Goal: Task Accomplishment & Management: Manage account settings

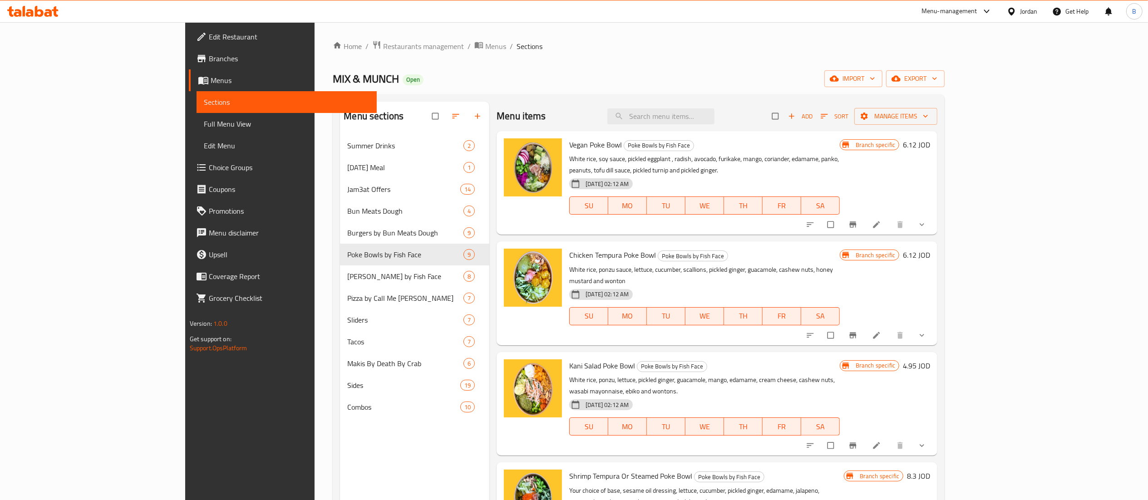
click at [45, 13] on icon at bounding box center [49, 13] width 8 height 8
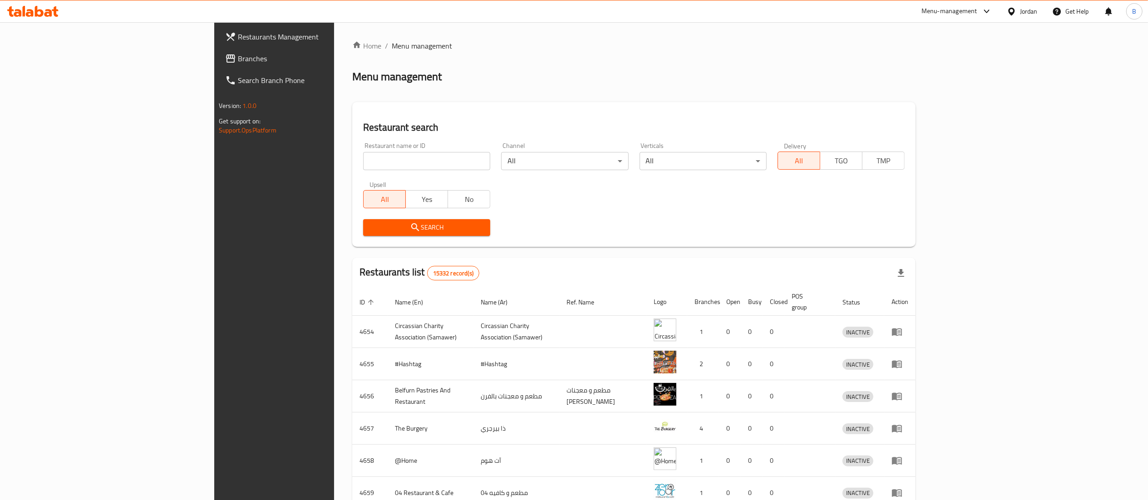
click at [238, 59] on span "Branches" at bounding box center [318, 58] width 161 height 11
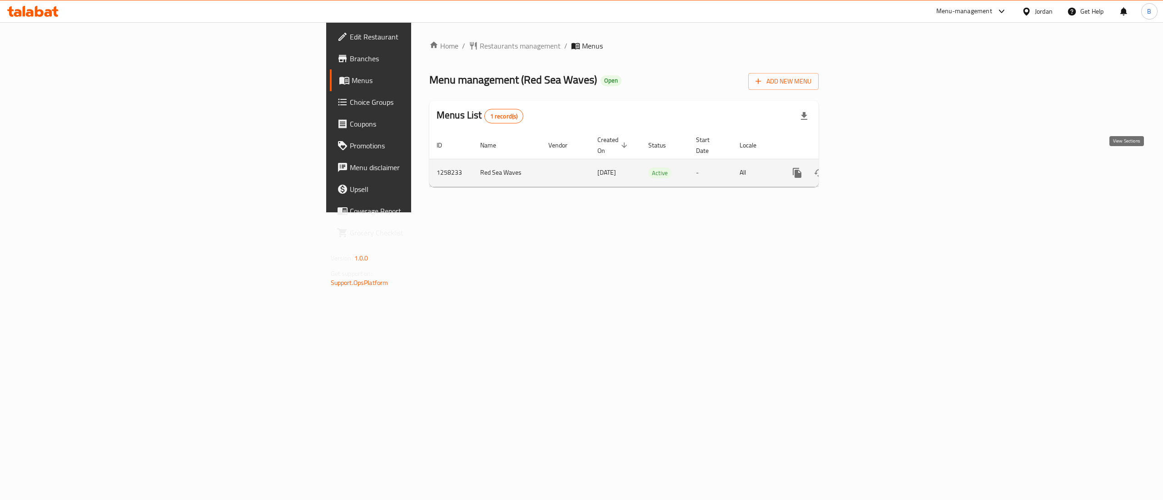
click at [868, 168] on icon "enhanced table" at bounding box center [862, 173] width 11 height 11
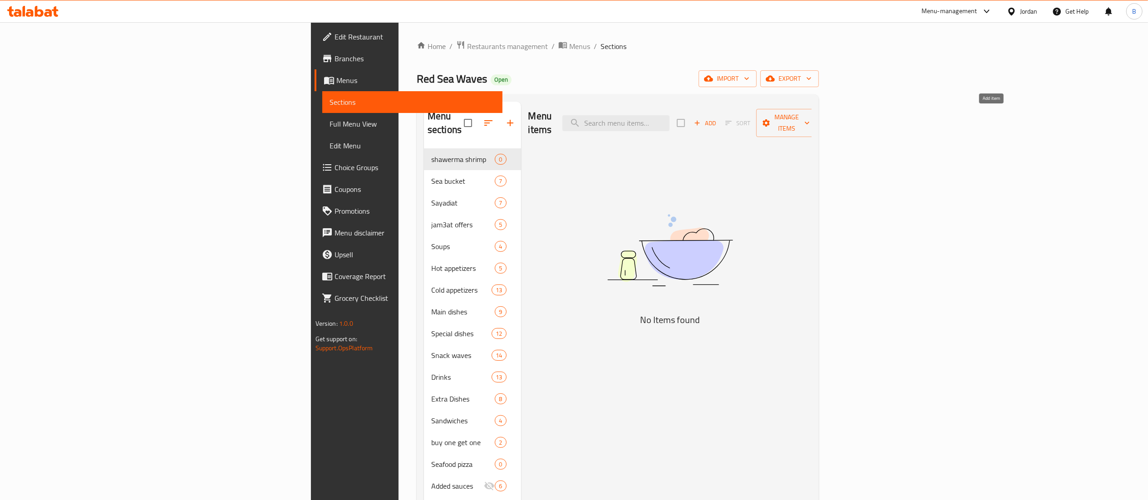
click at [718, 118] on span "Add" at bounding box center [705, 123] width 25 height 10
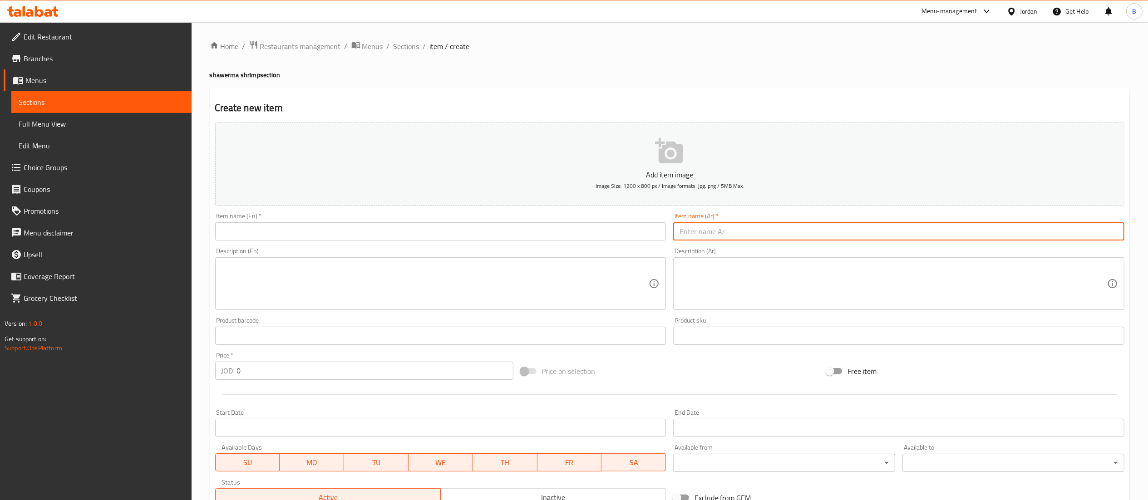
click at [795, 230] on input "text" at bounding box center [898, 232] width 451 height 18
paste input "ساندويش شاورما جمبري صغير"
type input "ساندويش شاورما جمبري صغير"
click at [516, 229] on input "text" at bounding box center [440, 232] width 451 height 18
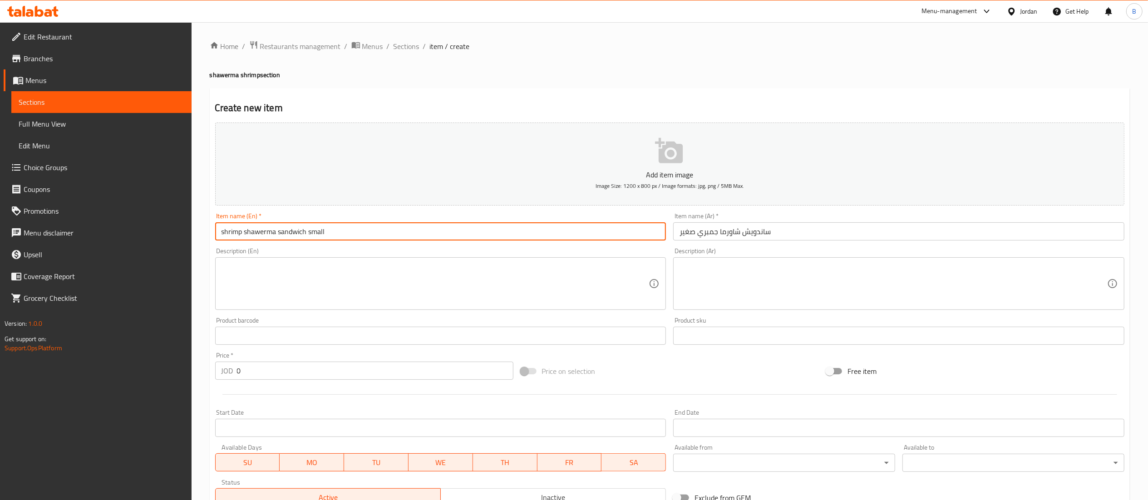
click at [360, 227] on input "shrimp shawerma sandwich small" at bounding box center [440, 232] width 451 height 18
type input "shrimp shawerma sandwich small"
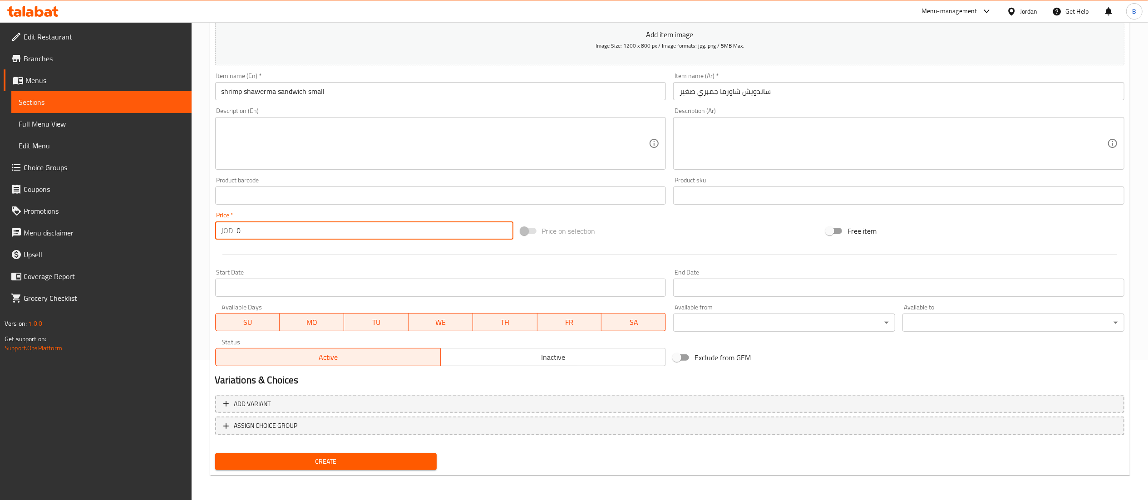
drag, startPoint x: 282, startPoint y: 239, endPoint x: 211, endPoint y: 243, distance: 71.9
click at [211, 243] on div "Create new item Add item image Image Size: 1200 x 800 px / Image formats: jpg, …" at bounding box center [670, 212] width 921 height 529
type input "2.50"
click at [353, 452] on div "Create" at bounding box center [326, 462] width 229 height 24
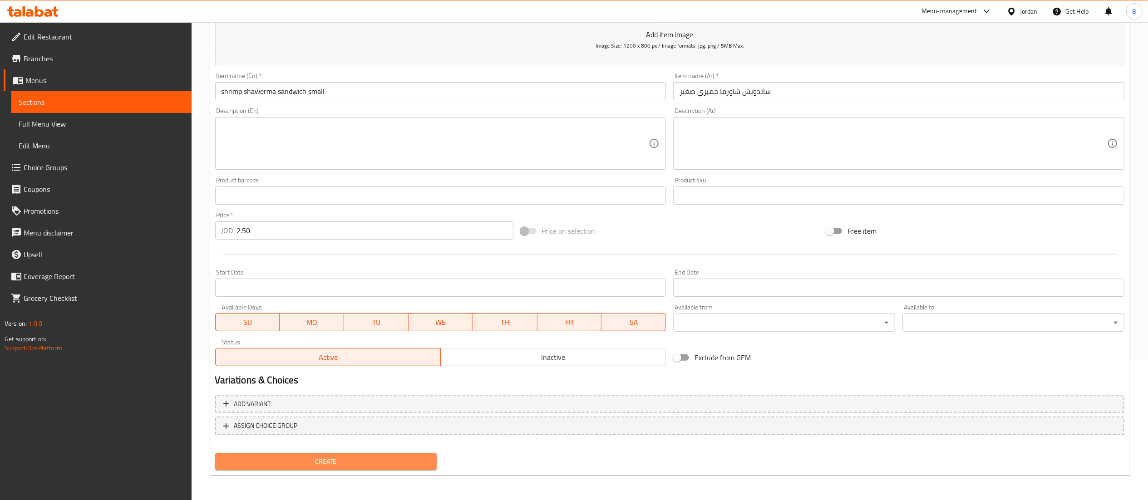
click at [356, 457] on span "Create" at bounding box center [327, 461] width 208 height 11
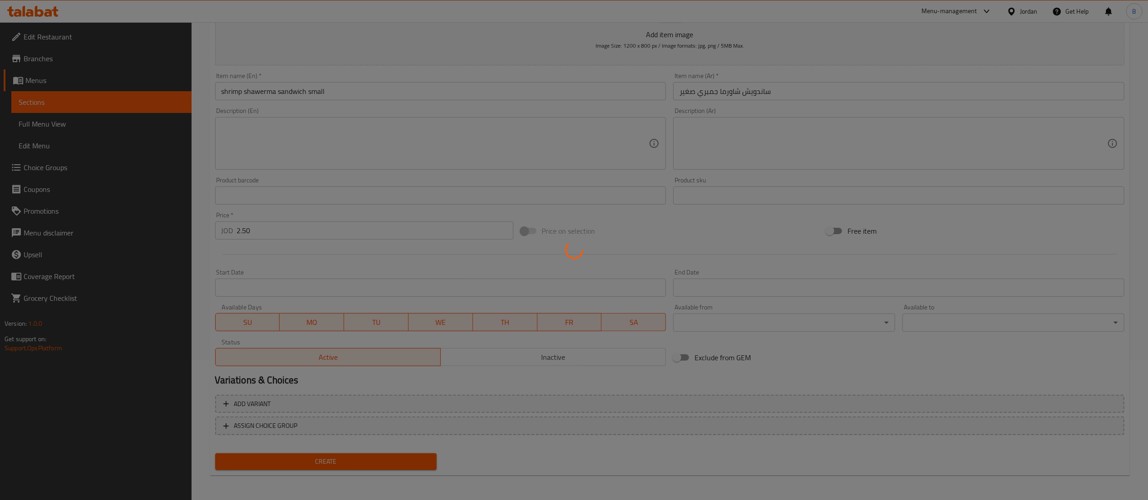
type input "0"
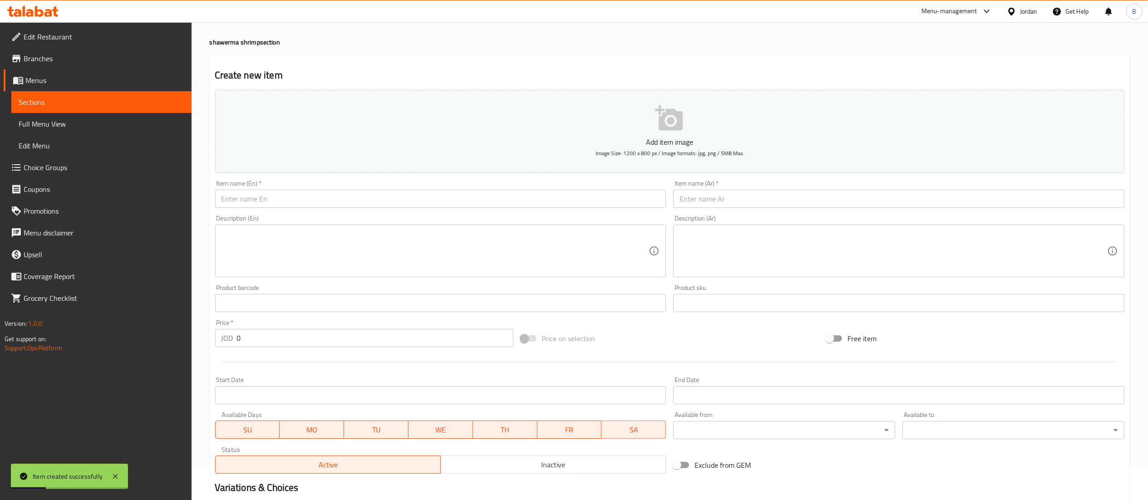
scroll to position [30, 0]
click at [837, 201] on input "text" at bounding box center [898, 202] width 451 height 18
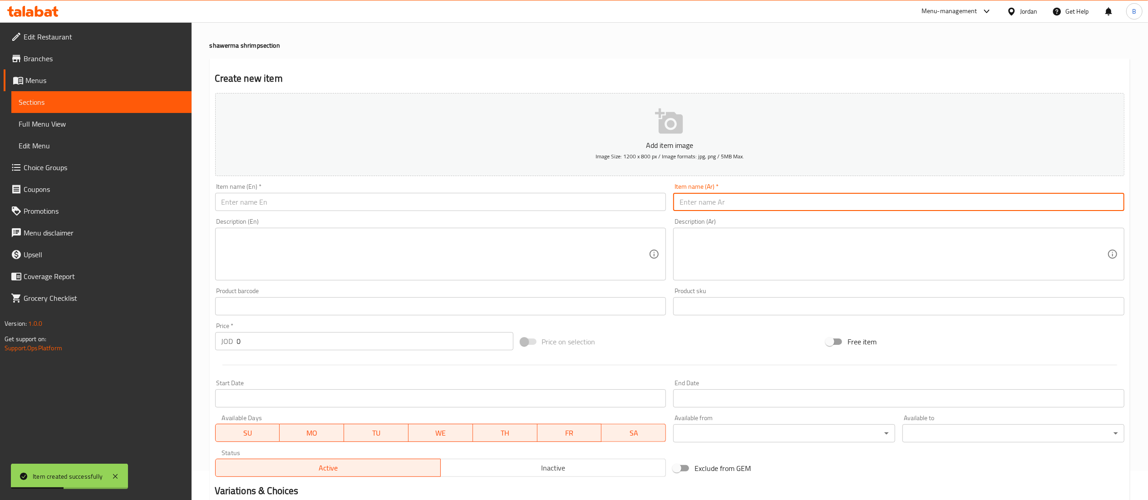
paste input "ساندويش شاورما جمبري سوبر"
type input "ساندويش شاورما جمبري سوبر"
click at [520, 206] on input "text" at bounding box center [440, 202] width 451 height 18
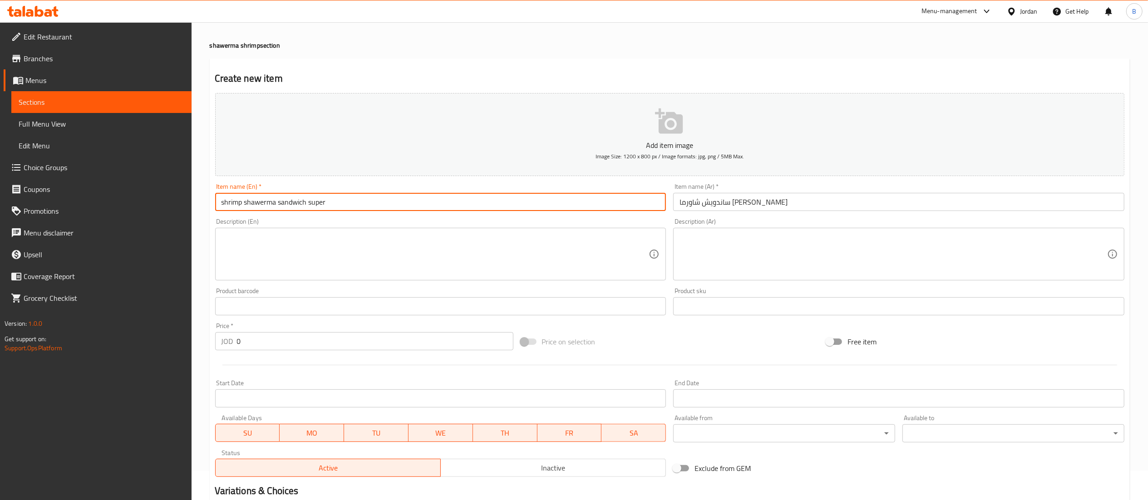
type input "shrimp shawerma sandwich super"
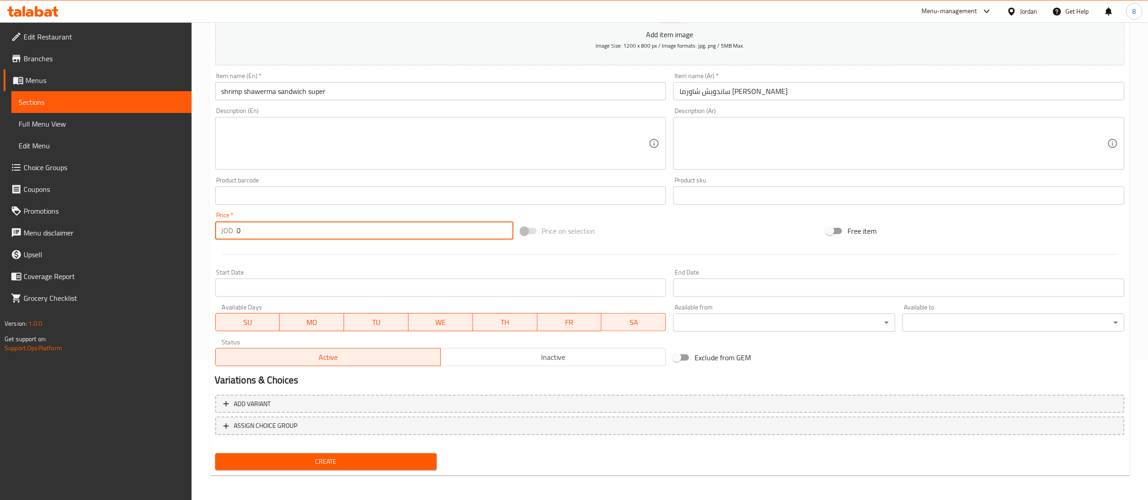
drag, startPoint x: 271, startPoint y: 240, endPoint x: 163, endPoint y: 288, distance: 117.7
click at [163, 288] on div "Edit Restaurant Branches Menus Sections Full Menu View Edit Menu Choice Groups …" at bounding box center [574, 191] width 1148 height 619
type input "3.50"
click at [342, 460] on span "Create" at bounding box center [327, 461] width 208 height 11
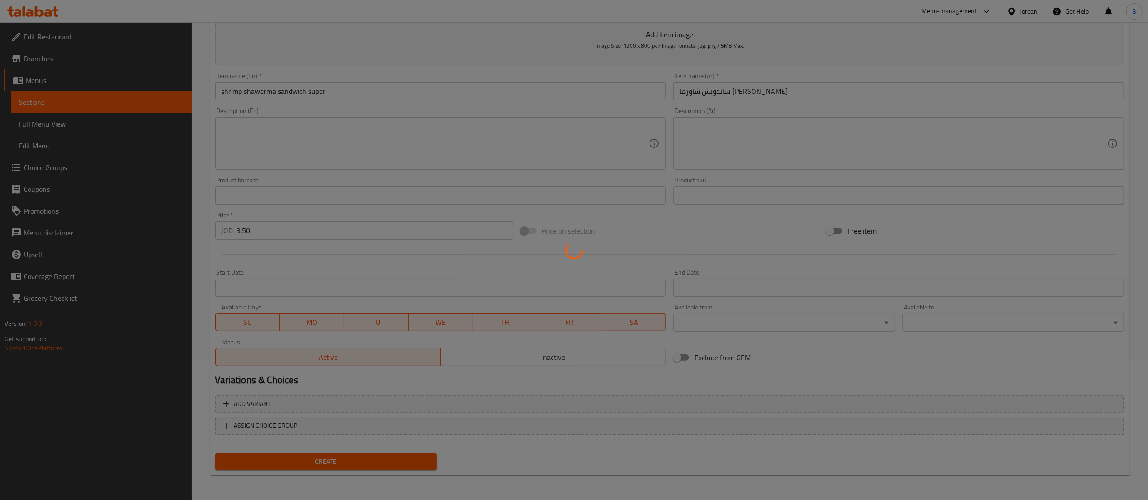
scroll to position [0, 0]
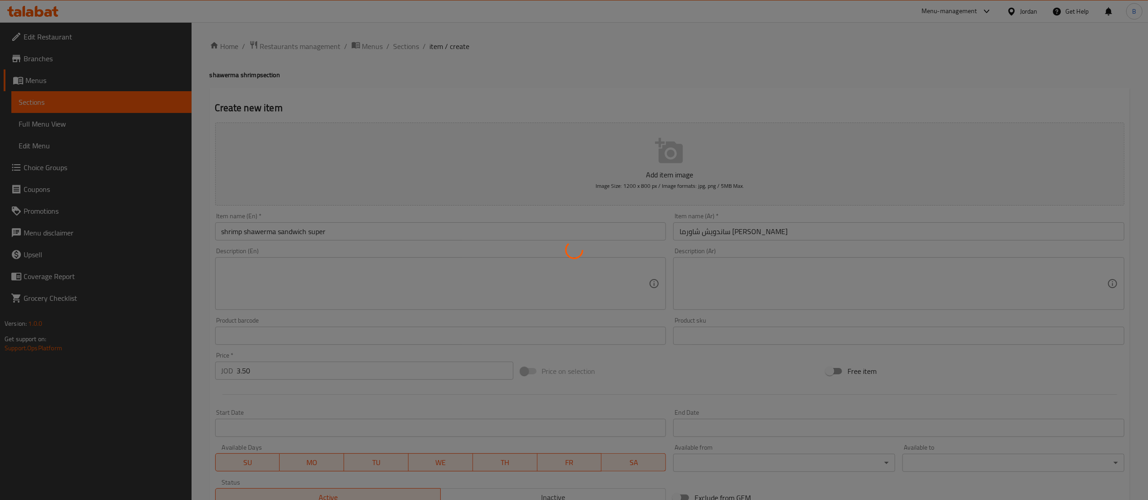
type input "0"
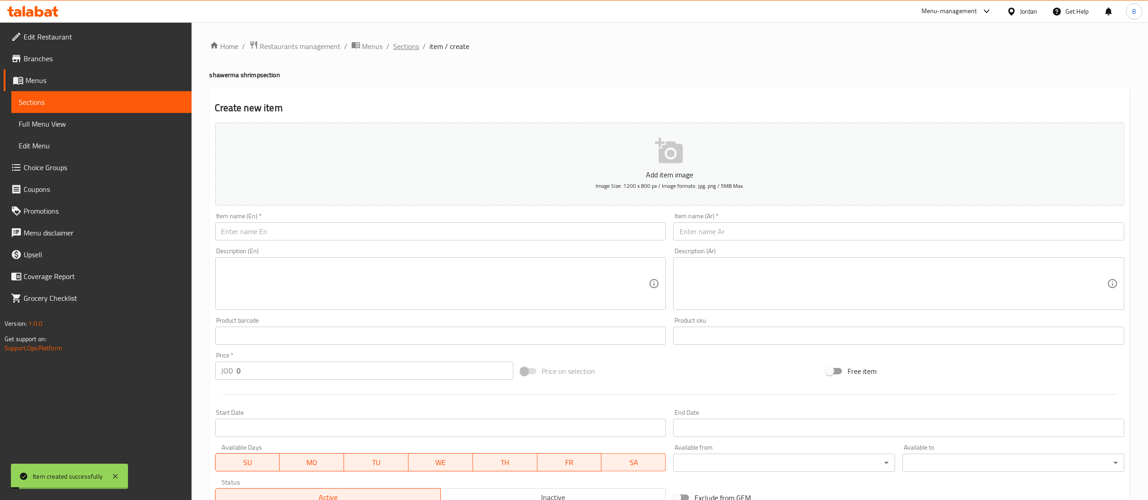
click at [405, 47] on span "Sections" at bounding box center [407, 46] width 26 height 11
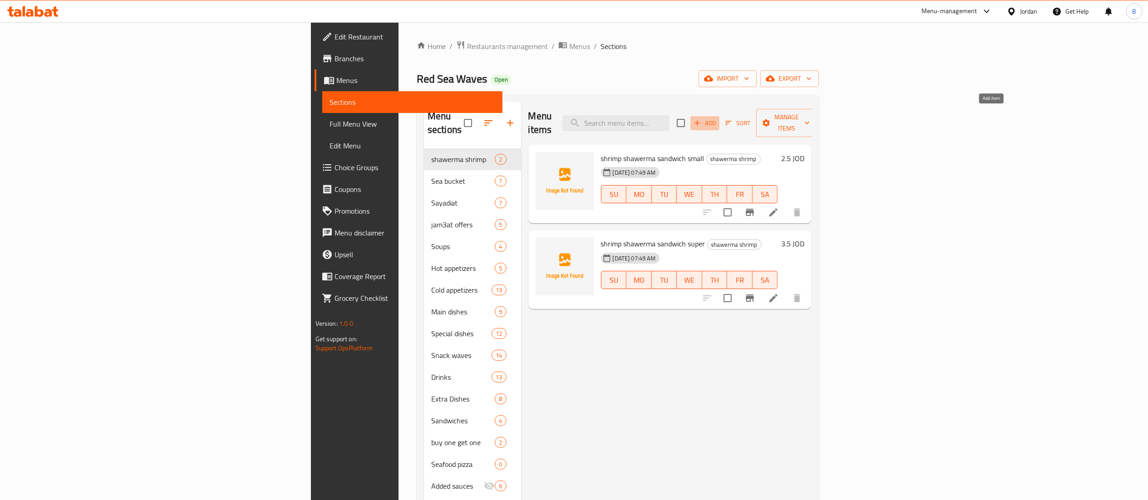
click at [718, 121] on span "Add" at bounding box center [705, 123] width 25 height 10
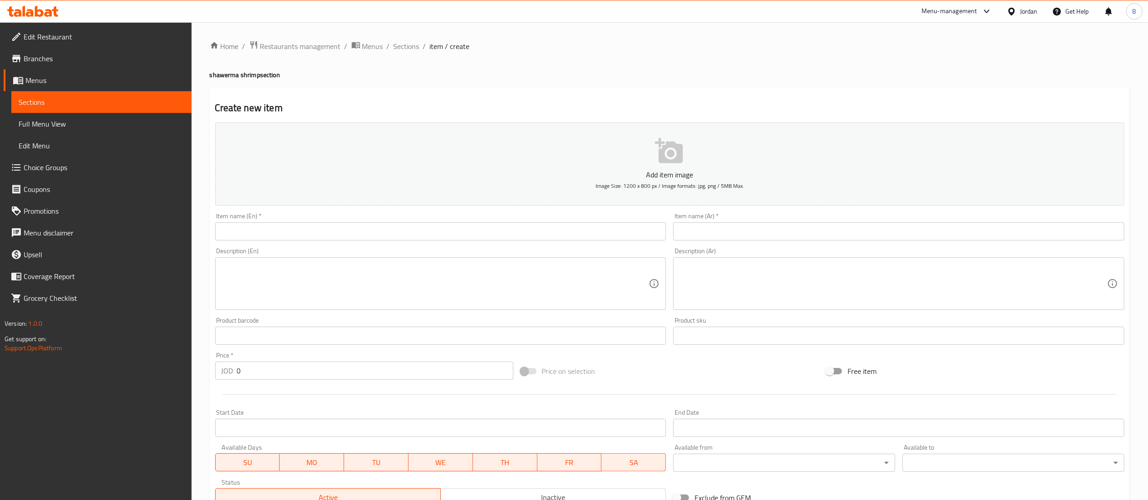
click at [869, 235] on input "text" at bounding box center [898, 232] width 451 height 18
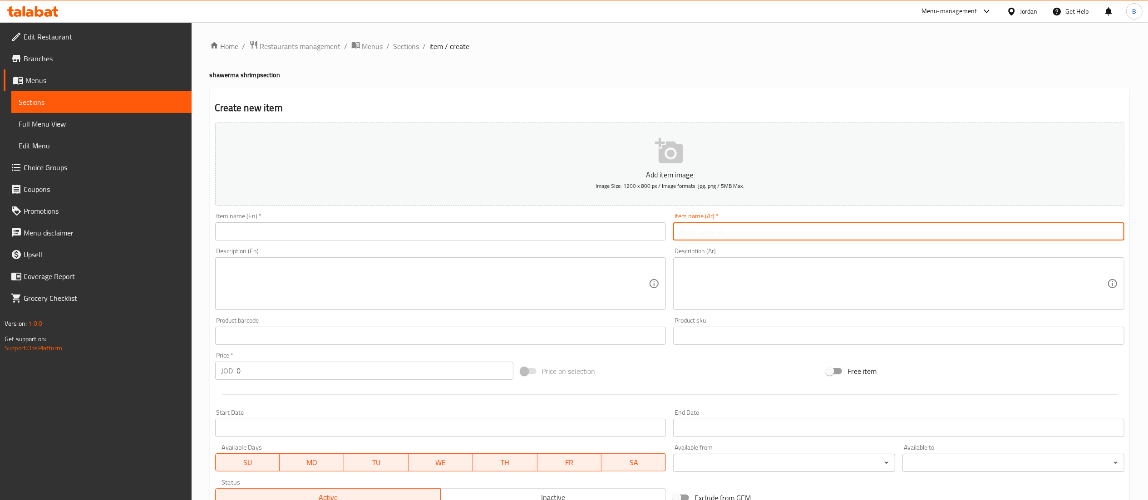
paste input "وجبه شاورما جمبري"
type input "وجبه شاورما جمبري"
click at [381, 227] on input "text" at bounding box center [440, 232] width 451 height 18
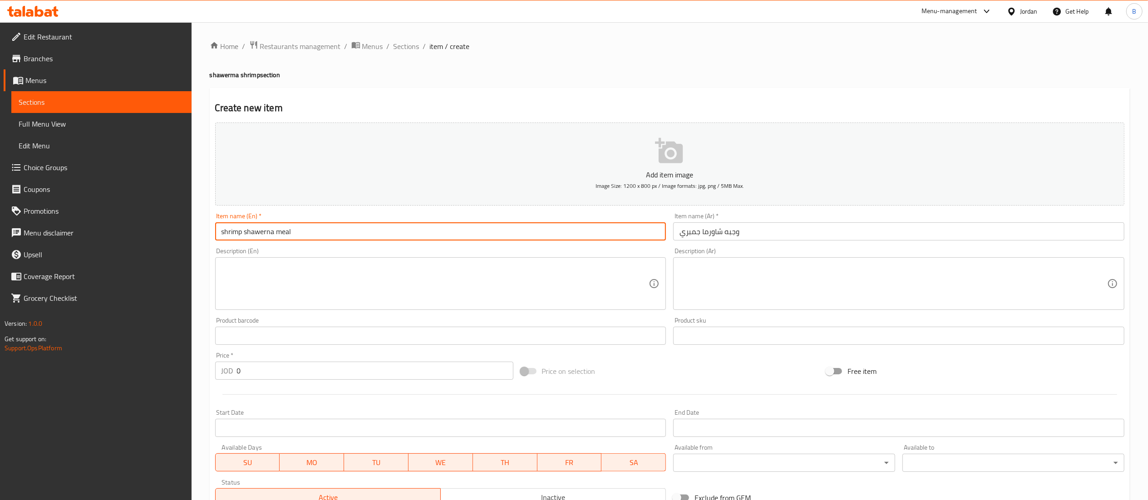
type input "shrimp shawerna meal"
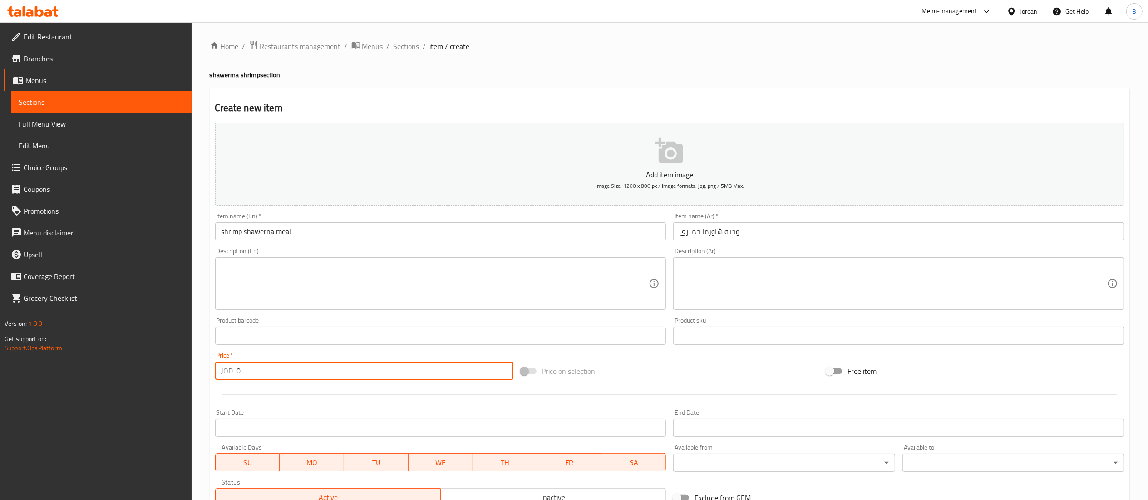
drag, startPoint x: 281, startPoint y: 367, endPoint x: 163, endPoint y: 381, distance: 118.9
click at [163, 381] on div "Edit Restaurant Branches Menus Sections Full Menu View Edit Menu Choice Groups …" at bounding box center [574, 331] width 1148 height 619
type input "6.50"
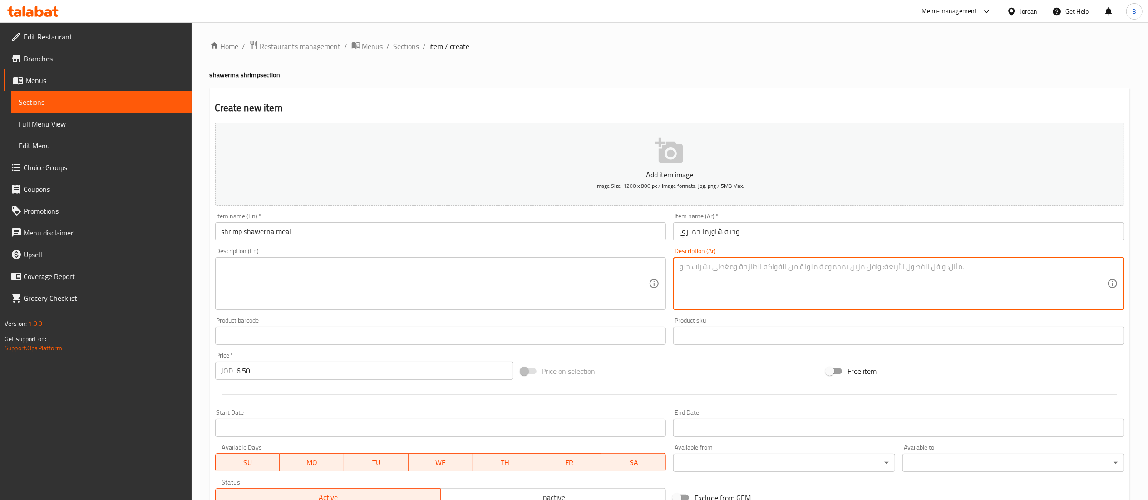
click at [802, 267] on textarea at bounding box center [894, 283] width 428 height 43
paste textarea "تقدم مع بطاطا مقليه و صوصات و مخلل و سلطه كول سلو و كاتشب و مايونيز"
type textarea "تقدم مع بطاطا مقليه و صوصات و مخلل و سلطه كول سلو و كاتشب و مايونيز"
click at [791, 267] on textarea "تقدم مع بطاطا مقليه و صوصات و مخلل و سلطه كول سلو و كاتشب و مايونيز" at bounding box center [894, 283] width 428 height 43
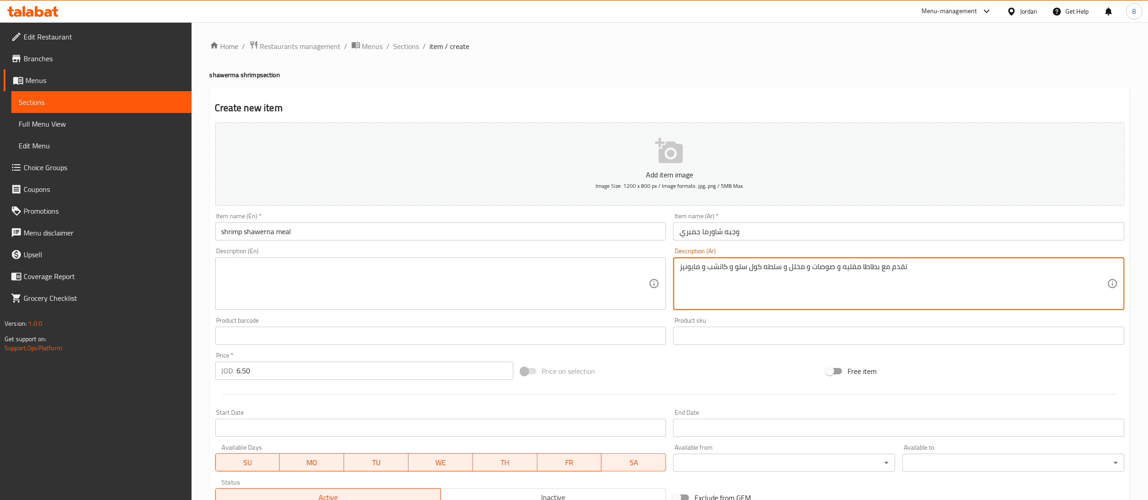
click at [791, 267] on textarea "تقدم مع بطاطا مقليه و صوصات و مخلل و سلطه كول سلو و كاتشب و مايونيز" at bounding box center [894, 283] width 428 height 43
click at [336, 299] on textarea at bounding box center [436, 283] width 428 height 43
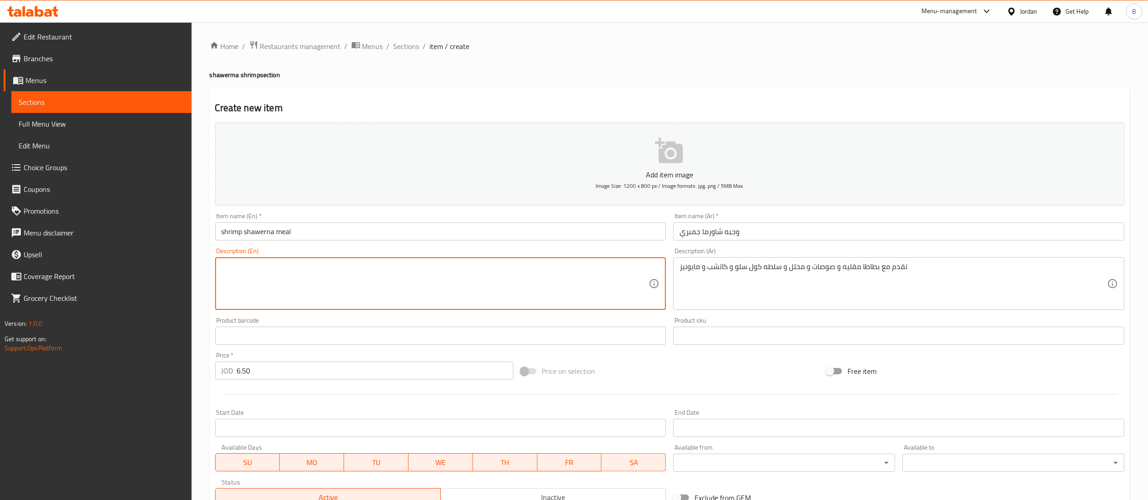
paste textarea "Served with French fries, sauces, pickles, coleslaw, ketchup and mayonnaise."
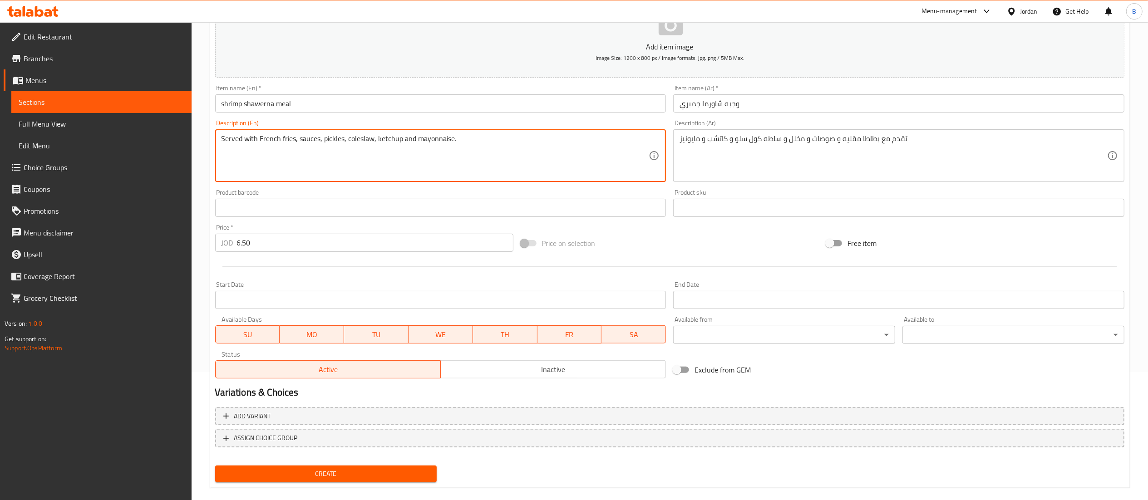
scroll to position [140, 0]
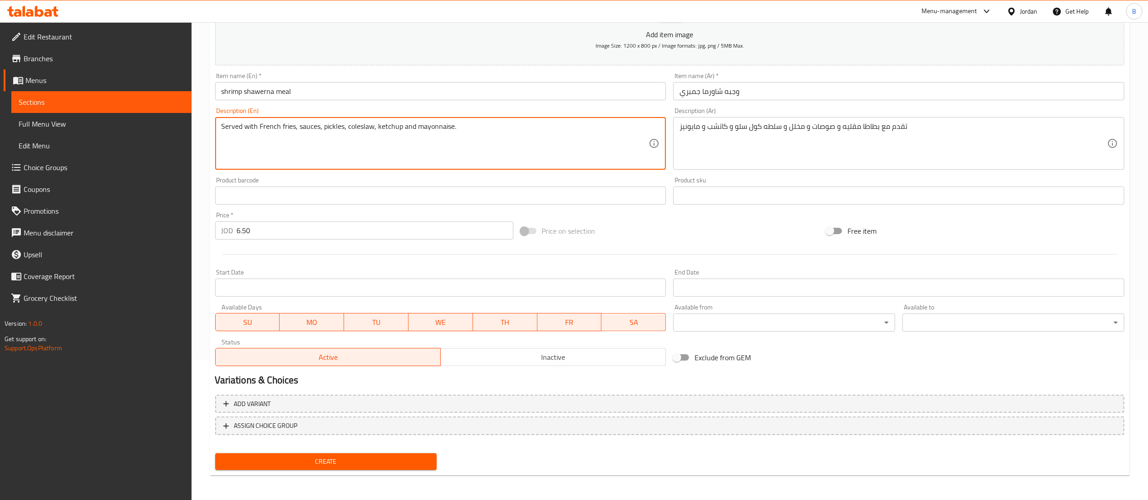
type textarea "Served with French fries, sauces, pickles, coleslaw, ketchup and mayonnaise."
click at [355, 457] on span "Create" at bounding box center [327, 461] width 208 height 11
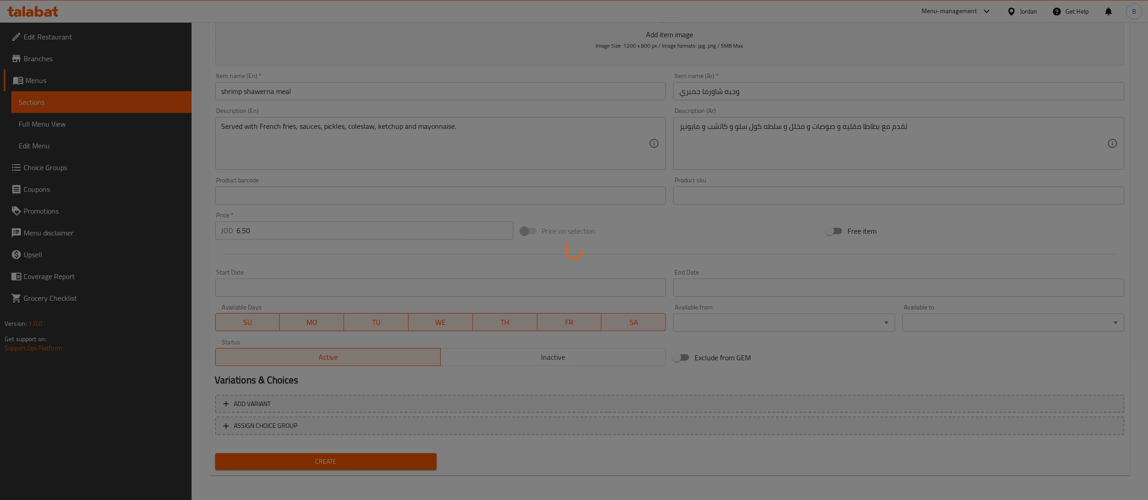
type input "0"
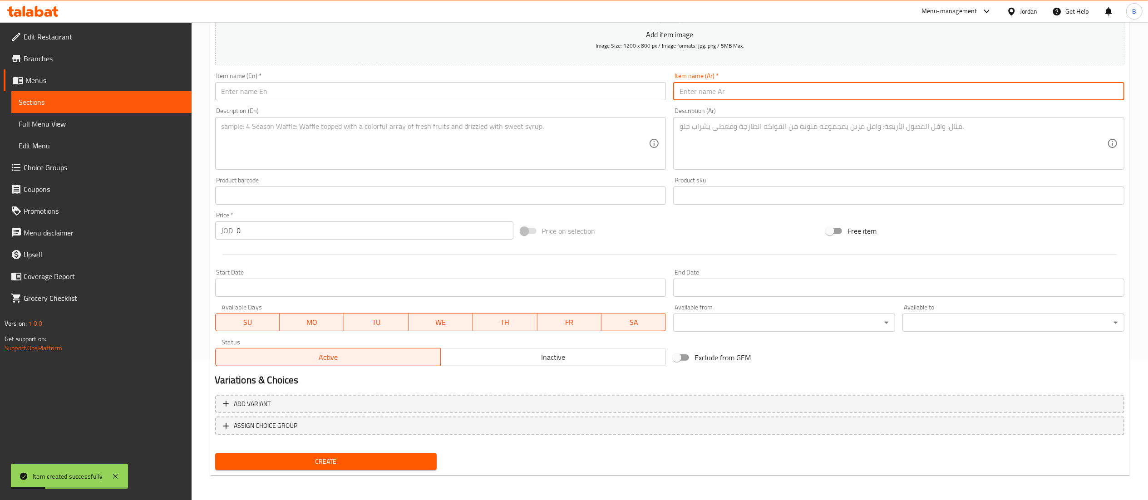
click at [834, 89] on input "text" at bounding box center [898, 91] width 451 height 18
paste input "وجبه شاورما جمبري سوبر"
type input "وجبه شاورما جمبري سوبر"
click at [508, 90] on input "text" at bounding box center [440, 91] width 451 height 18
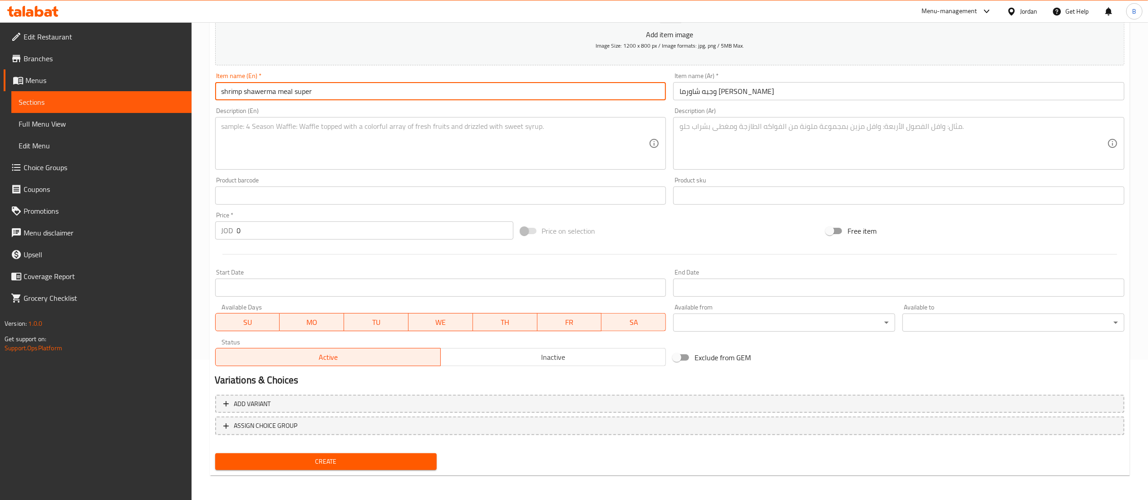
type input "shrimp shawerma meal super"
drag, startPoint x: 204, startPoint y: 243, endPoint x: 191, endPoint y: 243, distance: 13.6
click at [191, 243] on div "Edit Restaurant Branches Menus Sections Full Menu View Edit Menu Choice Groups …" at bounding box center [574, 191] width 1148 height 619
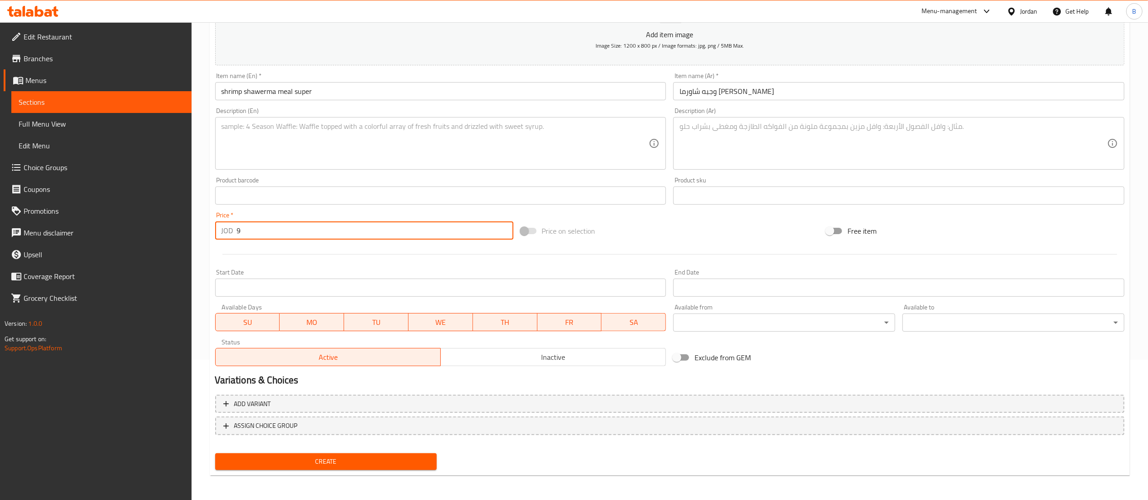
type input "9"
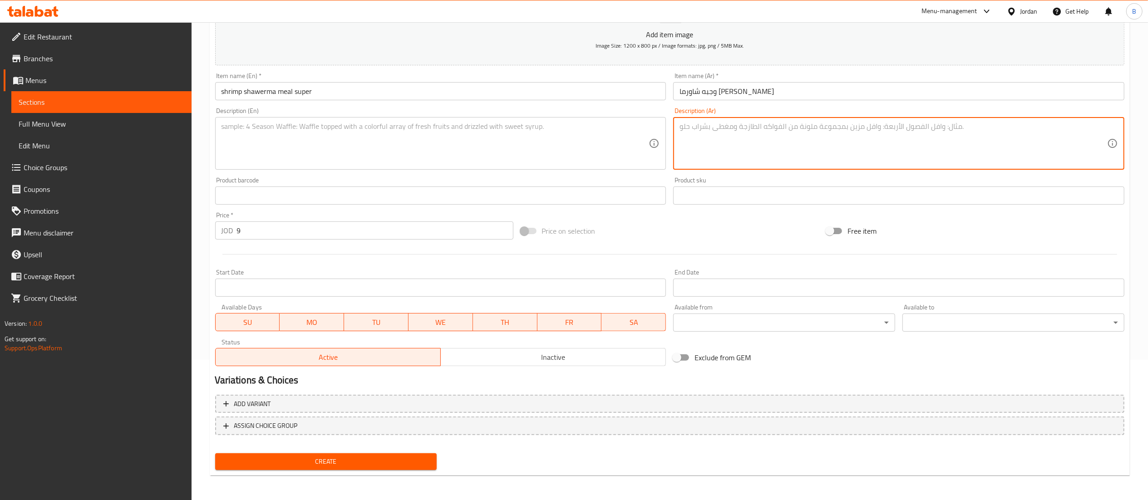
click at [821, 130] on textarea at bounding box center [894, 143] width 428 height 43
paste textarea "تقدم مع بطاطا مقليه و صوصات و مخلل و سلطه كول سلو و كاتشب و مايونيز"
type textarea "تقدم مع بطاطا مقليه و صوصات و مخلل و سلطه كول سلو و كاتشب و مايونيز"
click at [437, 130] on textarea at bounding box center [436, 143] width 428 height 43
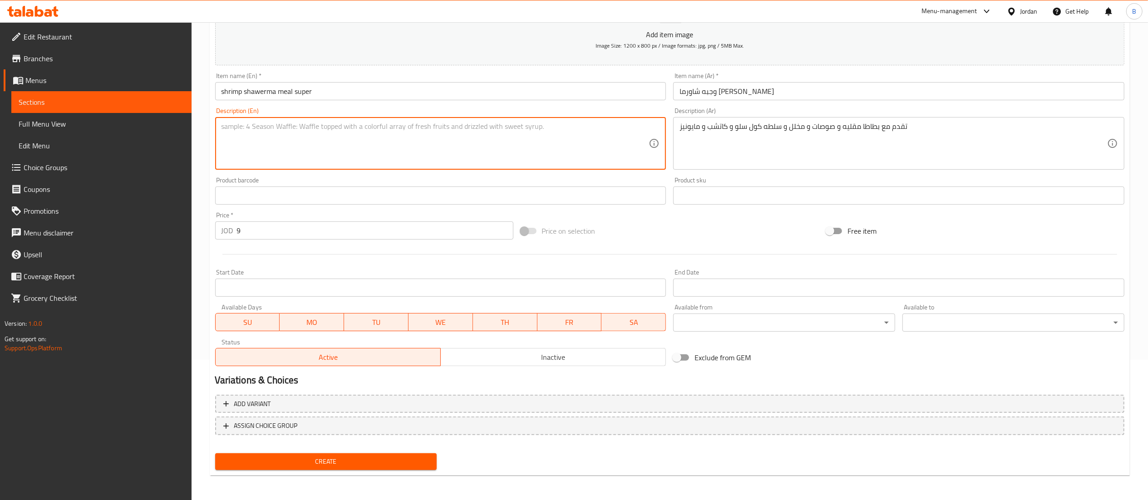
paste textarea "Served with French fries, sauces, pickles, coleslaw, ketchup and mayonnaise."
type textarea "Served with French fries, sauces, pickles, coleslaw, ketchup and mayonnaise."
click at [411, 459] on span "Create" at bounding box center [327, 461] width 208 height 11
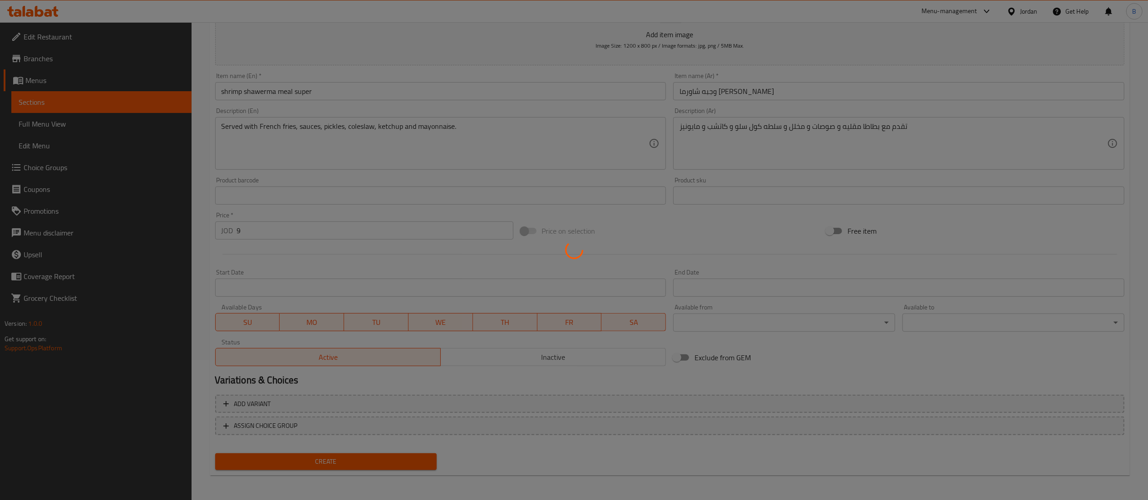
type input "0"
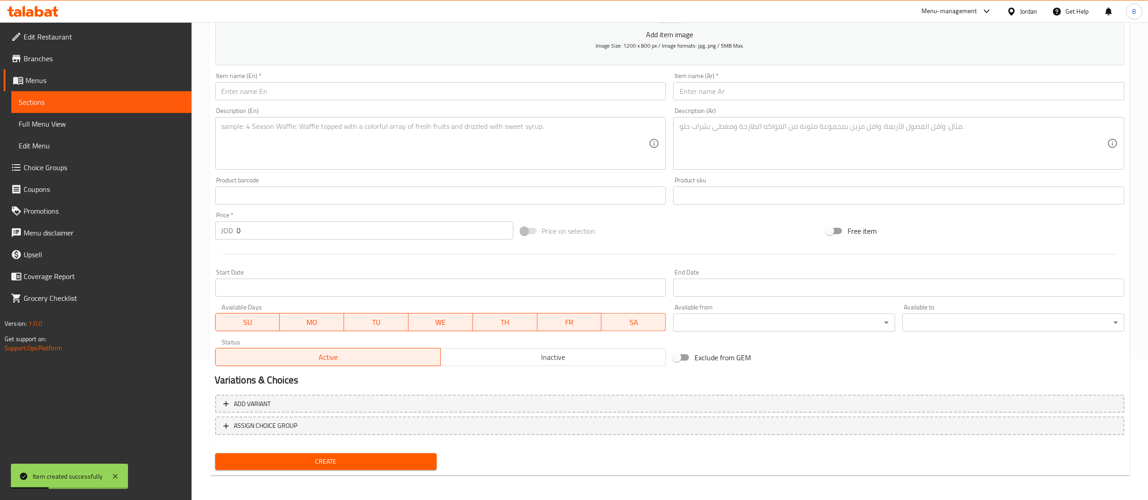
click at [825, 92] on input "text" at bounding box center [898, 91] width 451 height 18
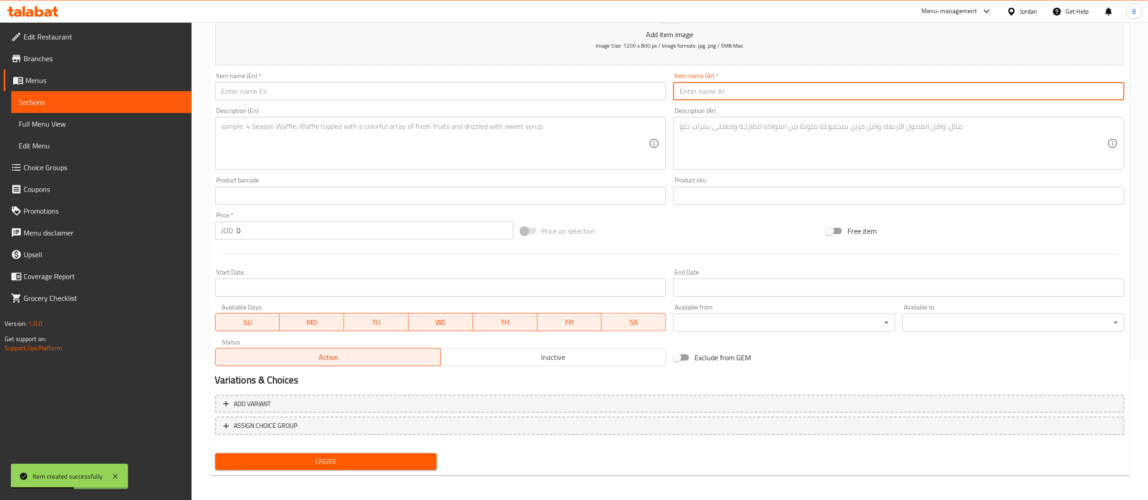
paste input "وجبه شاورما دبل"
type input "وجبه شاورما دبل"
click at [535, 89] on input "text" at bounding box center [440, 91] width 451 height 18
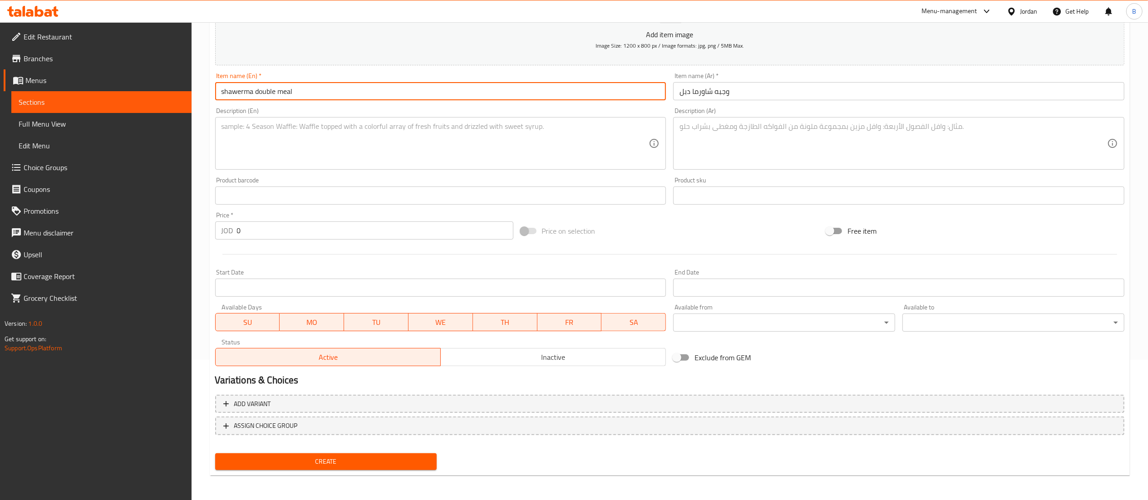
type input "shawerma double meal"
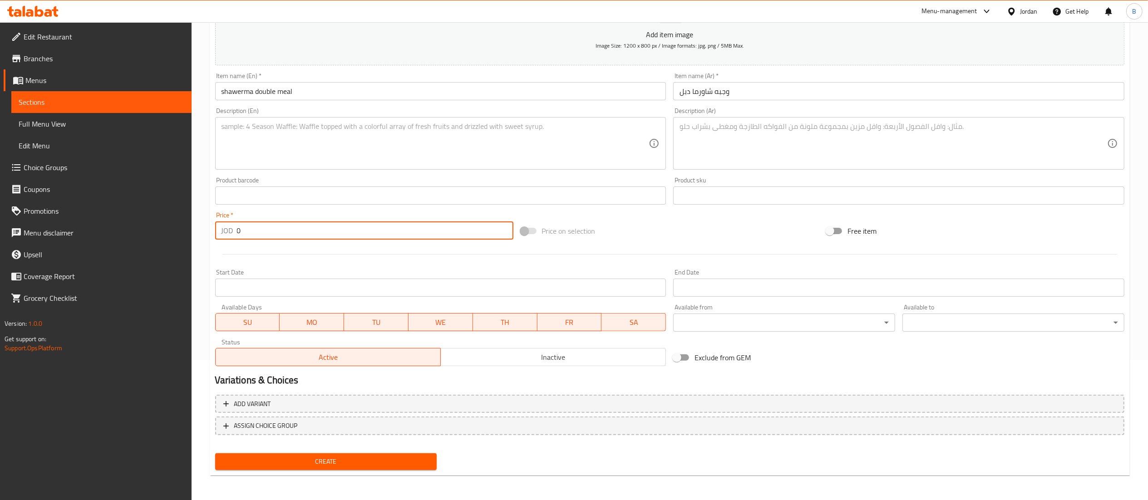
drag, startPoint x: 281, startPoint y: 234, endPoint x: 204, endPoint y: 250, distance: 78.4
click at [204, 250] on div "Home / Restaurants management / Menus / Sections / item / create shawerma shrim…" at bounding box center [670, 191] width 957 height 619
type input "11.50"
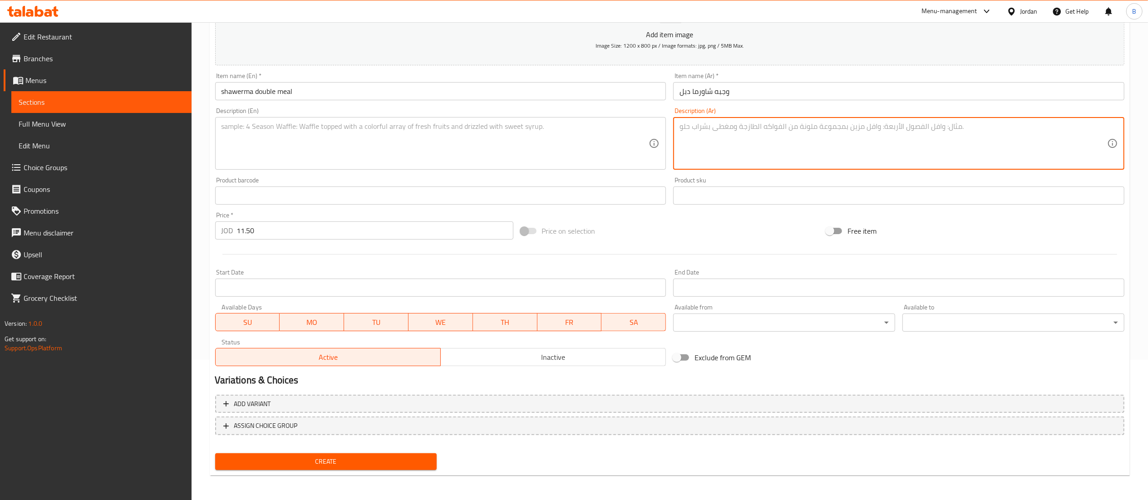
click at [817, 139] on textarea at bounding box center [894, 143] width 428 height 43
paste textarea "تقدم مع بطاطا مقليه و صوصات و مخلل و سلطه كول سلو و كاتشب و مايونيز"
type textarea "تقدم مع بطاطا مقليه و صوصات و مخلل و سلطه كول سلو و كاتشب و مايونيز"
click at [455, 159] on textarea at bounding box center [436, 143] width 428 height 43
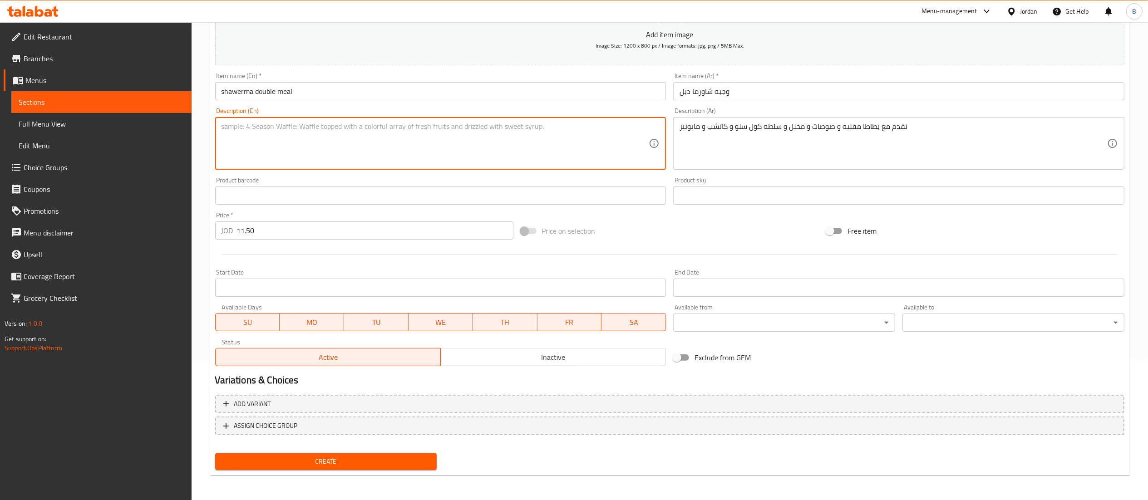
paste textarea "Served with French fries, sauces, pickles, coleslaw, ketchup and mayonnaise."
type textarea "Served with French fries, sauces, pickles, coleslaw, ketchup and mayonnaise."
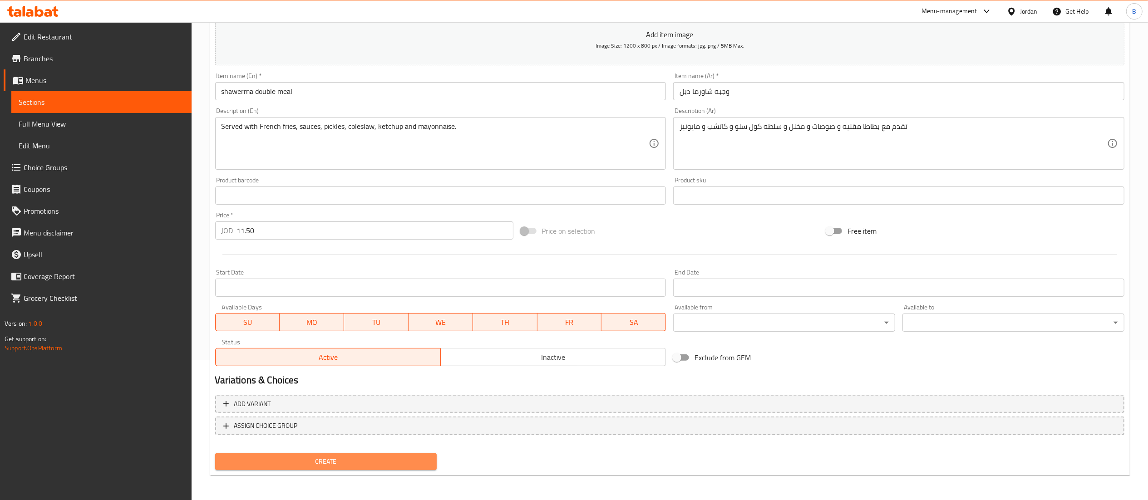
click at [387, 459] on span "Create" at bounding box center [327, 461] width 208 height 11
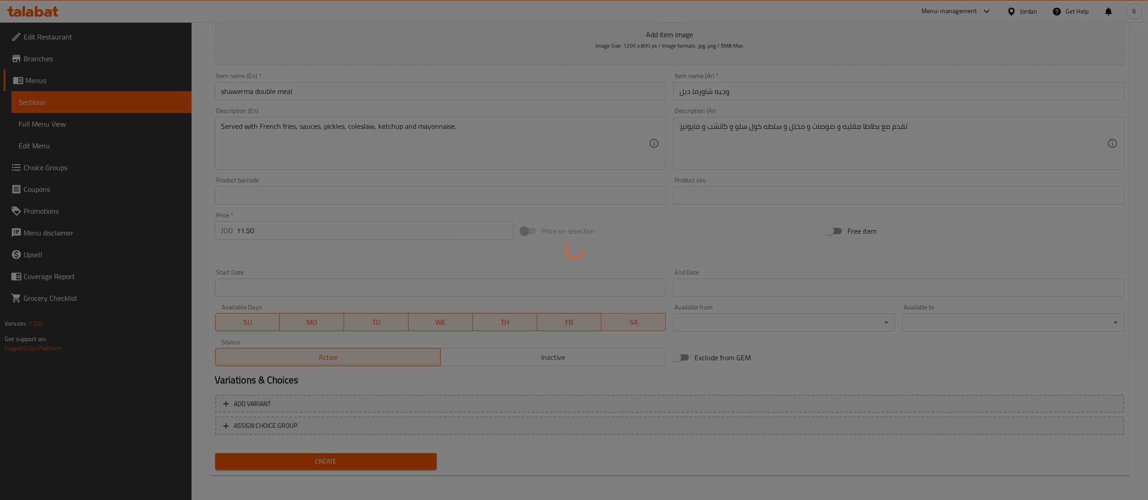
type input "0"
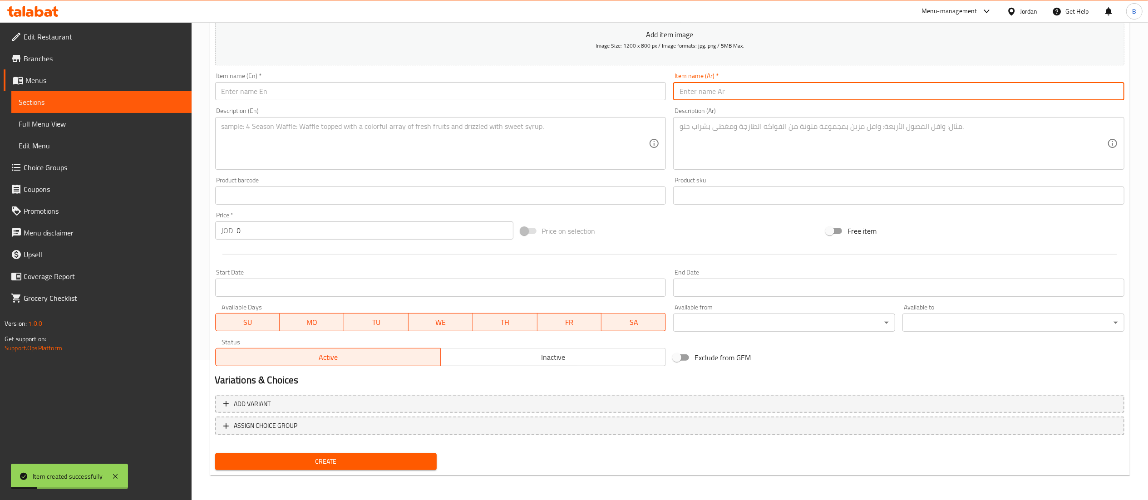
click at [786, 92] on input "text" at bounding box center [898, 91] width 451 height 18
paste input "وجبه شاورما تربل"
type input "وجبه شاورما تربل"
click at [619, 90] on input "text" at bounding box center [440, 91] width 451 height 18
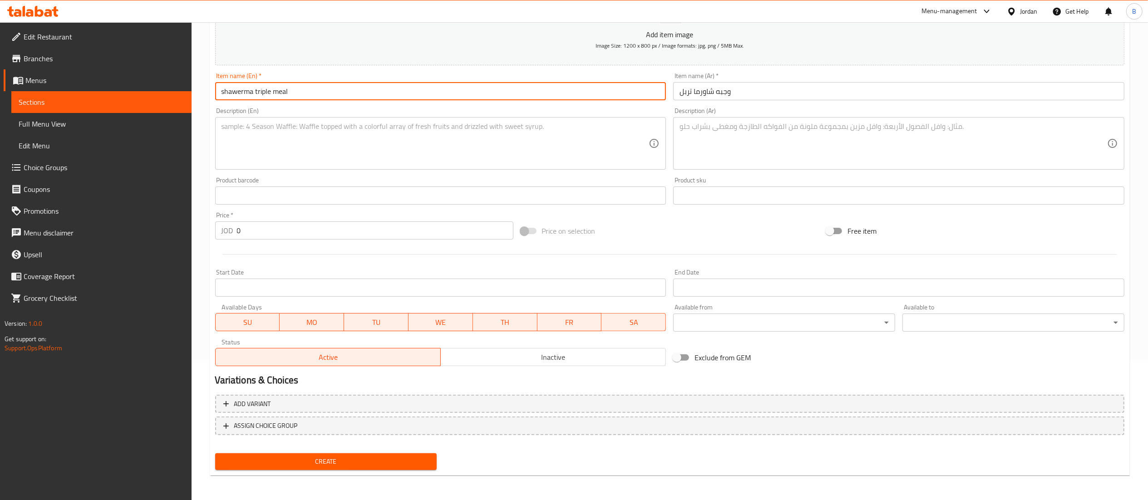
type input "shawerma triple meal"
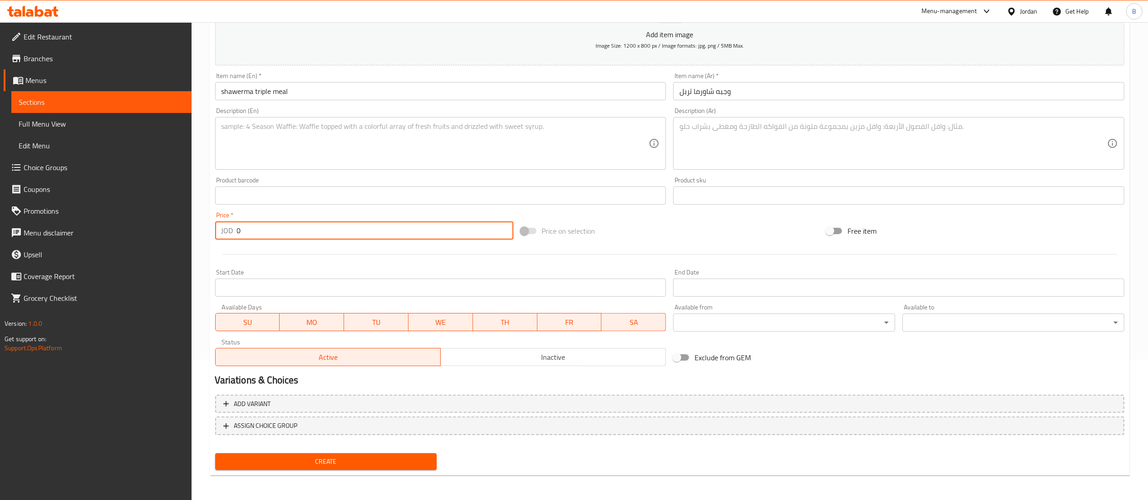
drag, startPoint x: 311, startPoint y: 233, endPoint x: 84, endPoint y: 263, distance: 228.7
click at [84, 263] on div "Edit Restaurant Branches Menus Sections Full Menu View Edit Menu Choice Groups …" at bounding box center [574, 191] width 1148 height 619
type input "14.50"
click at [789, 144] on textarea at bounding box center [894, 143] width 428 height 43
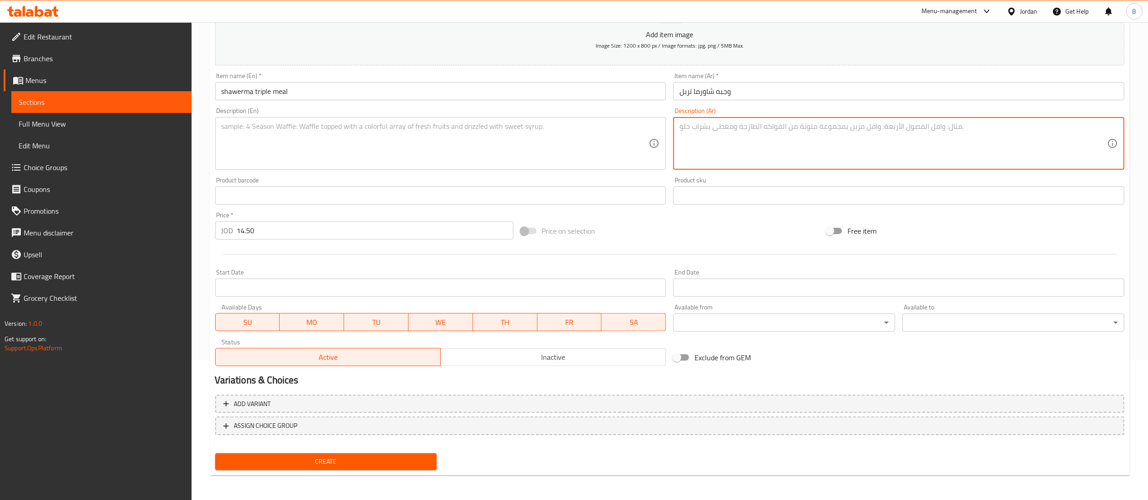
paste textarea "تقدم مع بطاطا مقليه و صوصات و مخلل و سلطه كول سلو و كاتشب و مايونيز"
type textarea "تقدم مع بطاطا مقليه و صوصات و مخلل و سلطه كول سلو و كاتشب و مايونيز"
click at [331, 156] on textarea at bounding box center [436, 143] width 428 height 43
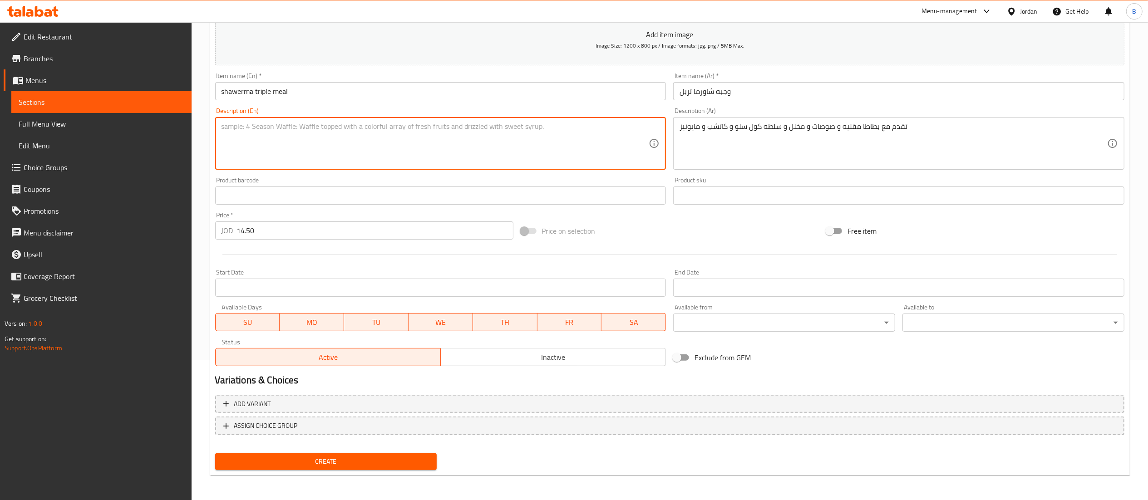
paste textarea "Served with French fries, sauces, pickles, coleslaw, ketchup and mayonnaise."
type textarea "Served with French fries, sauces, pickles, coleslaw, ketchup and mayonnaise."
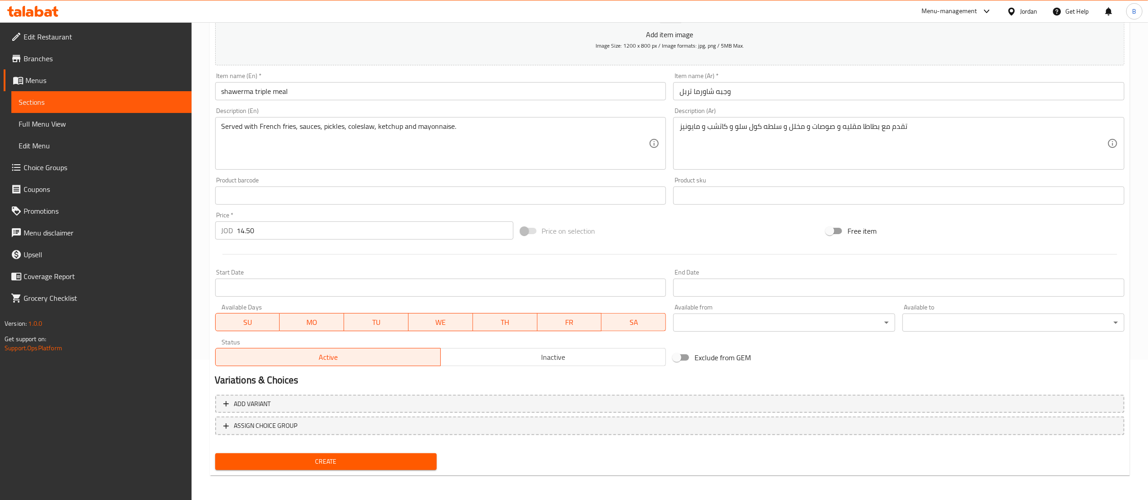
click at [385, 445] on nav at bounding box center [670, 442] width 910 height 7
click at [387, 458] on span "Create" at bounding box center [327, 461] width 208 height 11
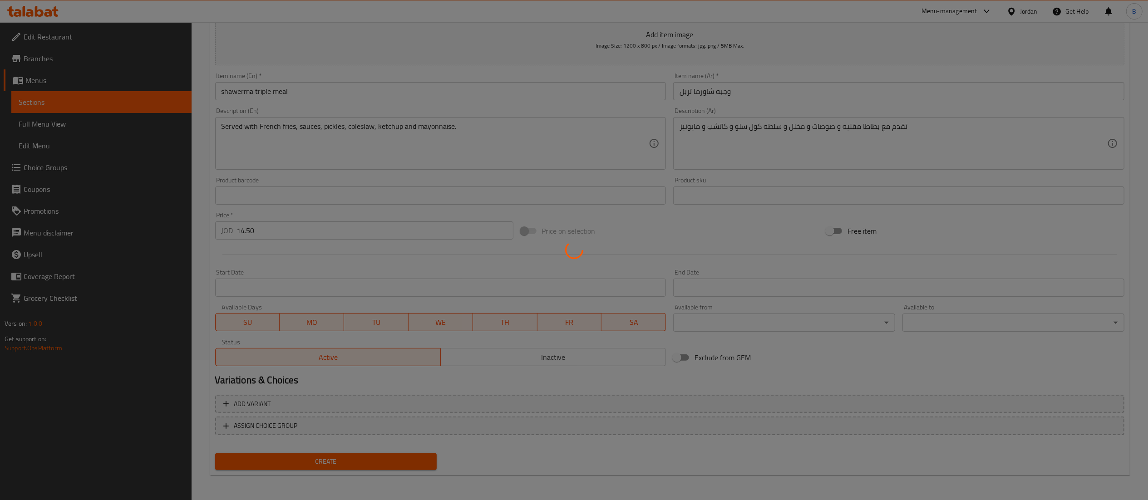
type input "0"
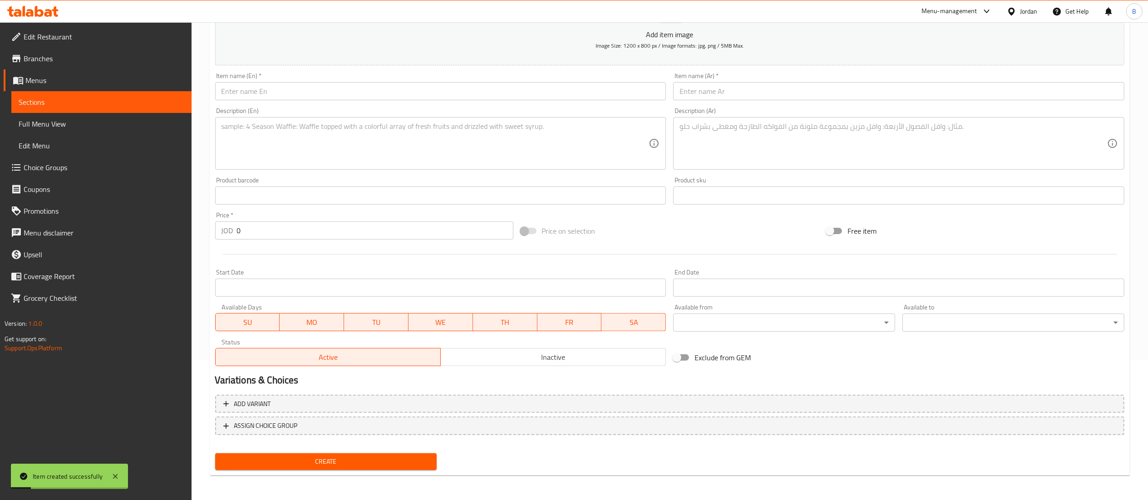
scroll to position [0, 0]
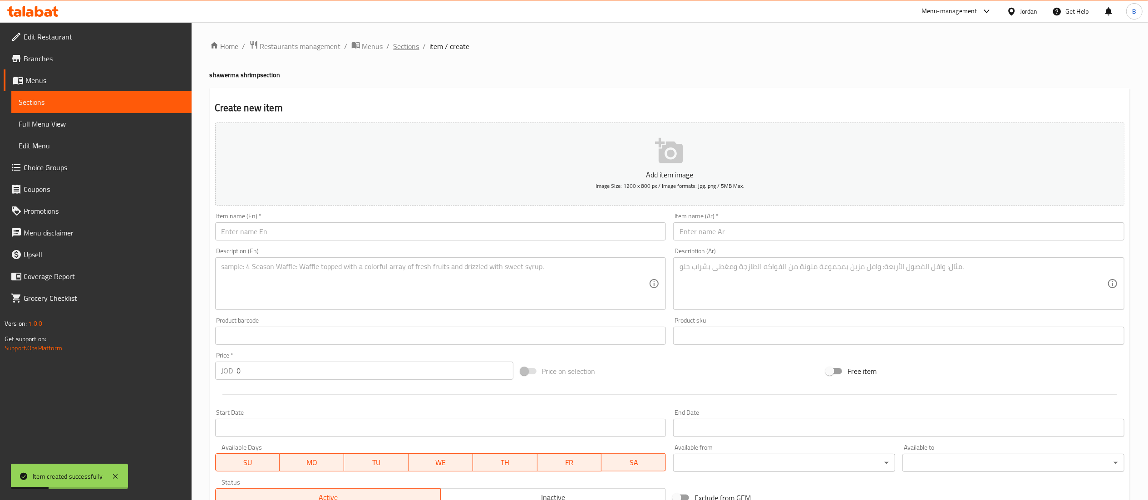
click at [410, 50] on span "Sections" at bounding box center [407, 46] width 26 height 11
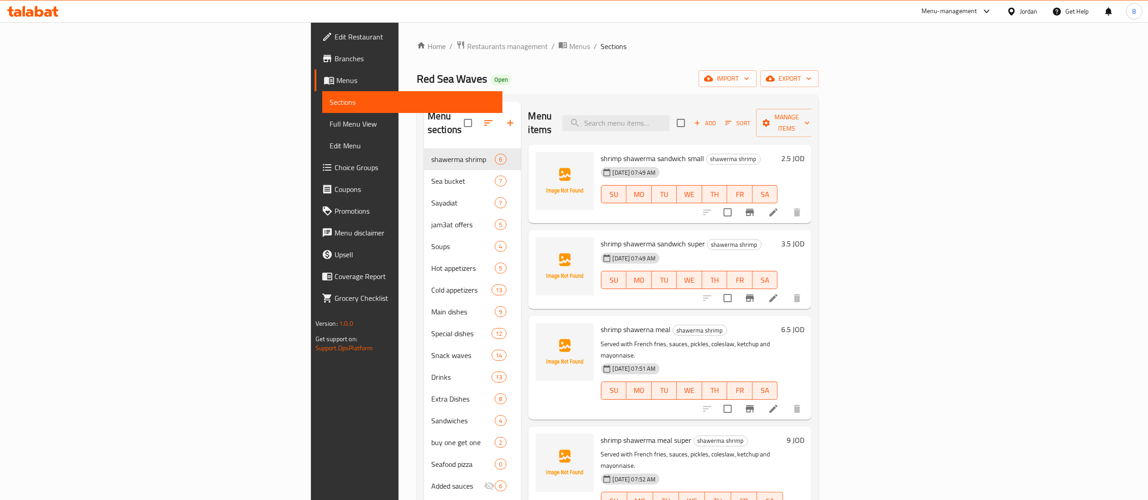
click at [53, 12] on icon at bounding box center [32, 11] width 51 height 11
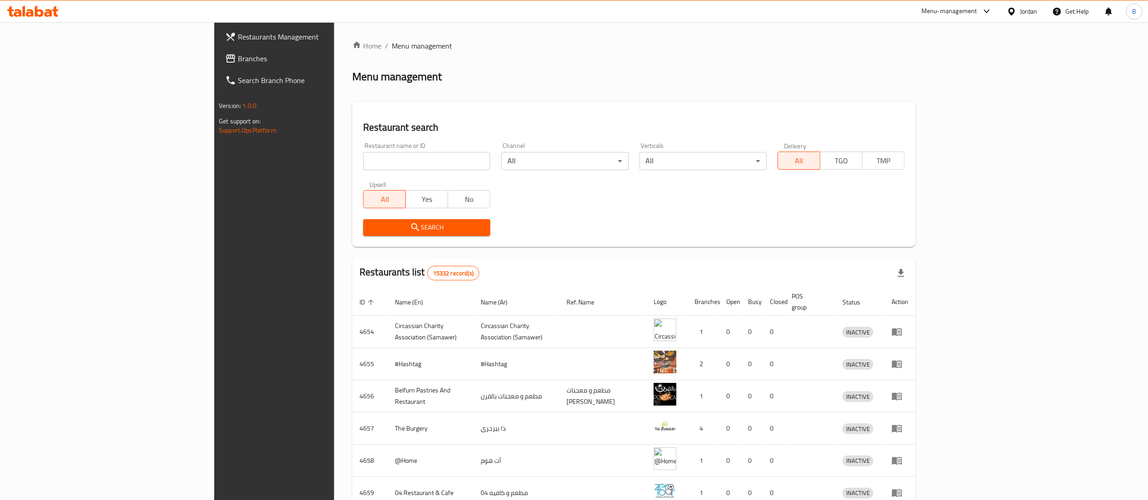
click at [238, 54] on span "Branches" at bounding box center [318, 58] width 161 height 11
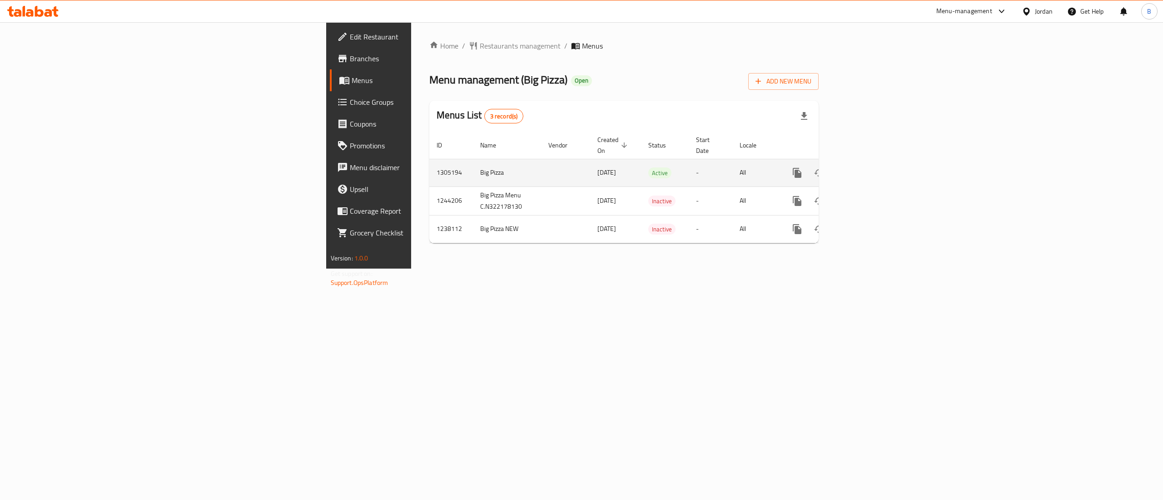
click at [868, 168] on icon "enhanced table" at bounding box center [862, 173] width 11 height 11
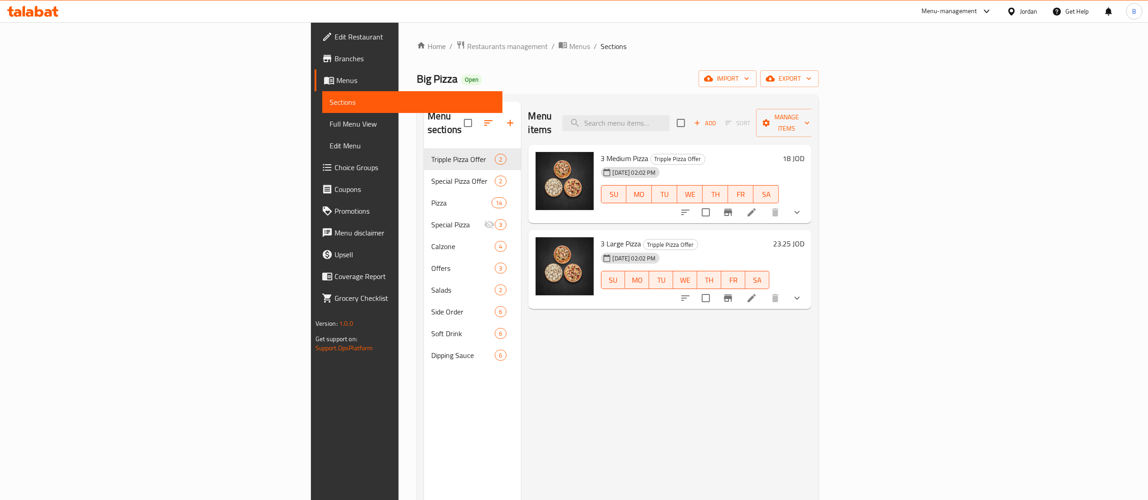
click at [46, 12] on icon at bounding box center [49, 13] width 8 height 8
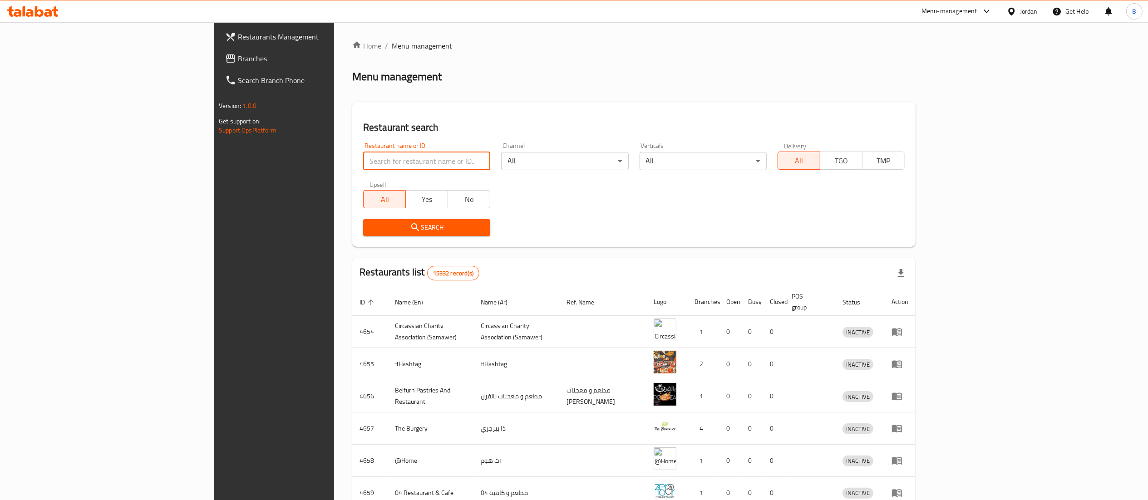
click at [363, 167] on input "search" at bounding box center [426, 161] width 127 height 18
paste input "766270"
type input "766270"
click button "Search" at bounding box center [426, 227] width 127 height 17
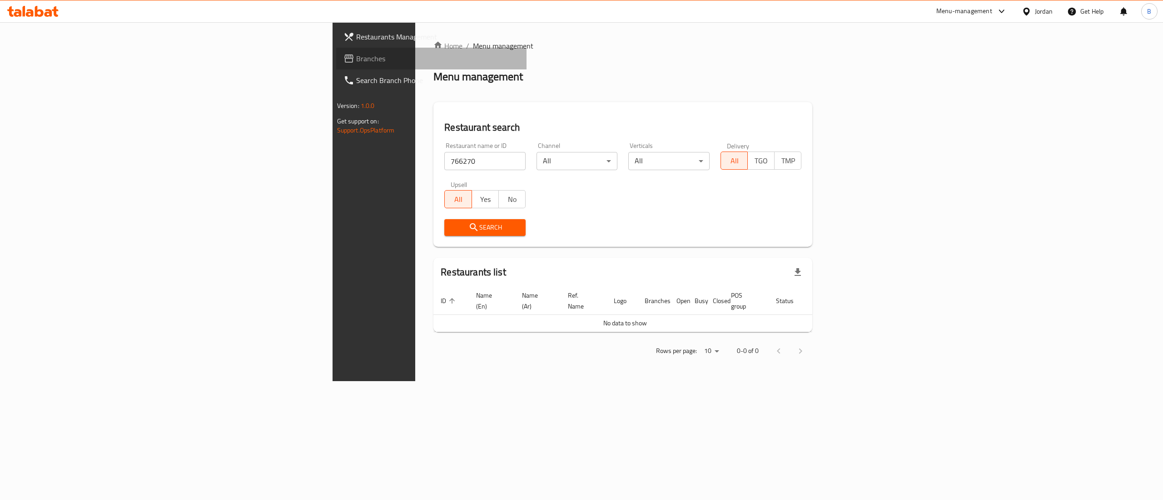
click at [356, 60] on span "Branches" at bounding box center [437, 58] width 163 height 11
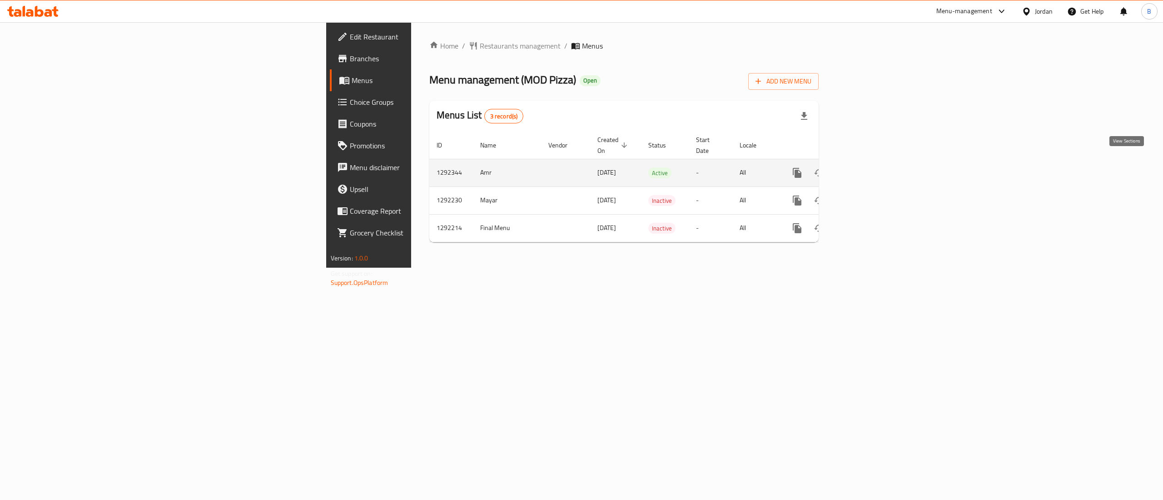
click at [868, 168] on icon "enhanced table" at bounding box center [862, 173] width 11 height 11
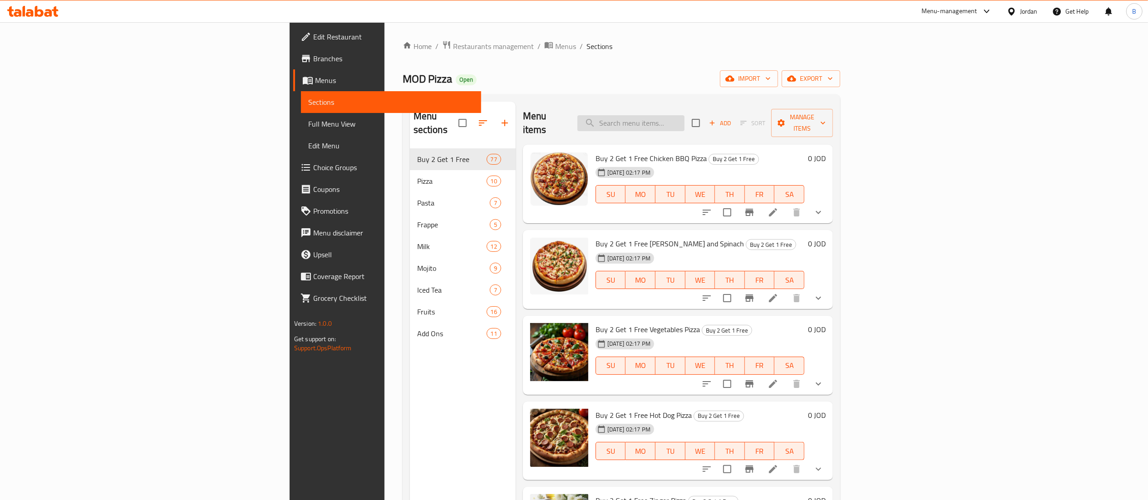
click at [685, 115] on input "search" at bounding box center [631, 123] width 107 height 16
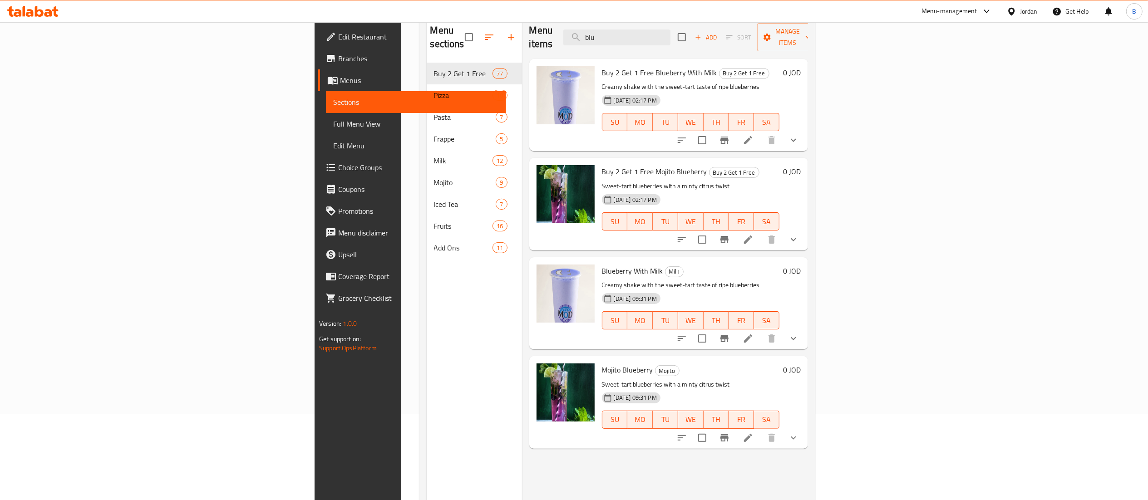
scroll to position [84, 0]
click at [544, 372] on icon "upload picture" at bounding box center [549, 377] width 11 height 11
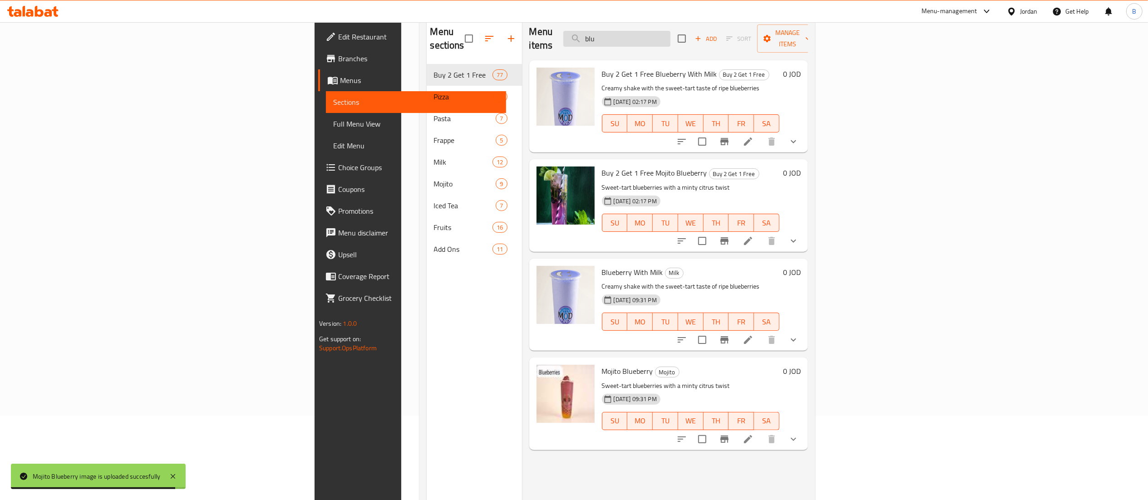
drag, startPoint x: 761, startPoint y: 29, endPoint x: 680, endPoint y: 36, distance: 81.6
click at [671, 36] on input "blu" at bounding box center [617, 39] width 107 height 16
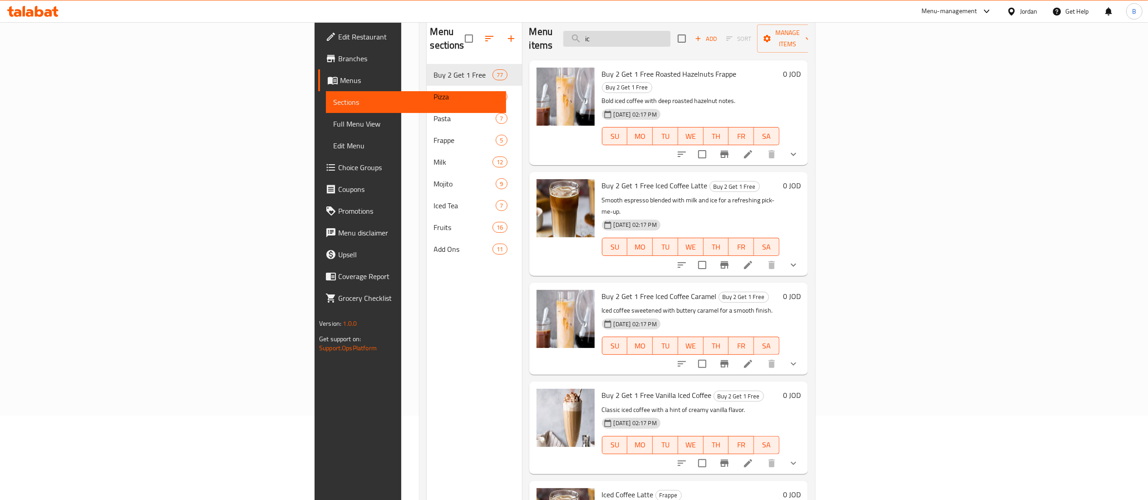
type input "i"
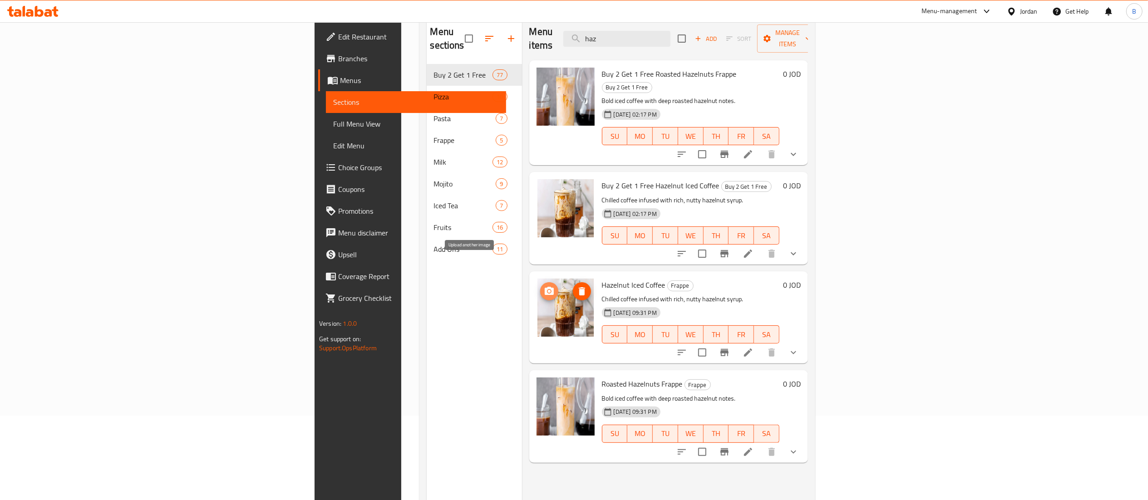
click at [545, 287] on icon "upload picture" at bounding box center [549, 291] width 9 height 8
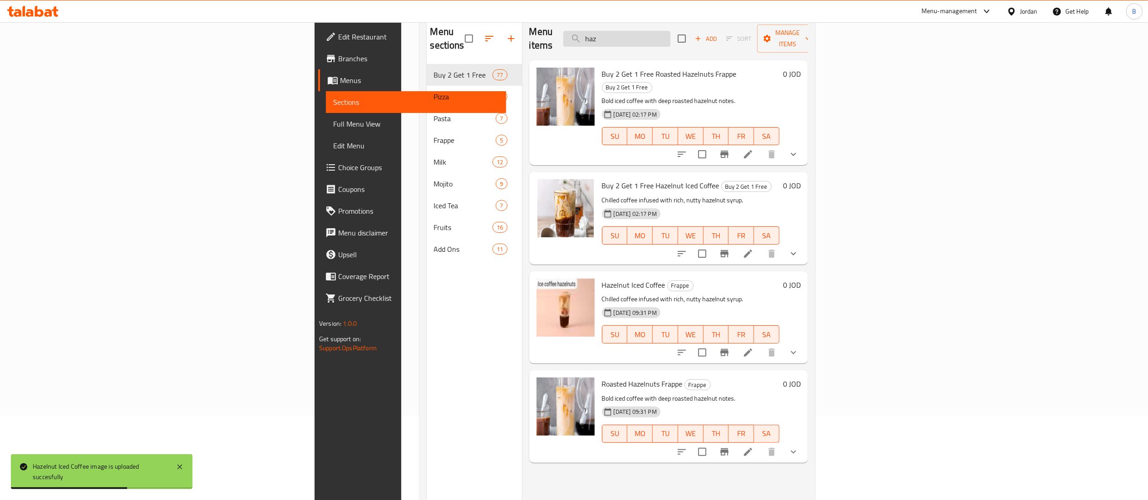
drag, startPoint x: 751, startPoint y: 29, endPoint x: 680, endPoint y: 30, distance: 70.8
click at [671, 31] on input "haz" at bounding box center [617, 39] width 107 height 16
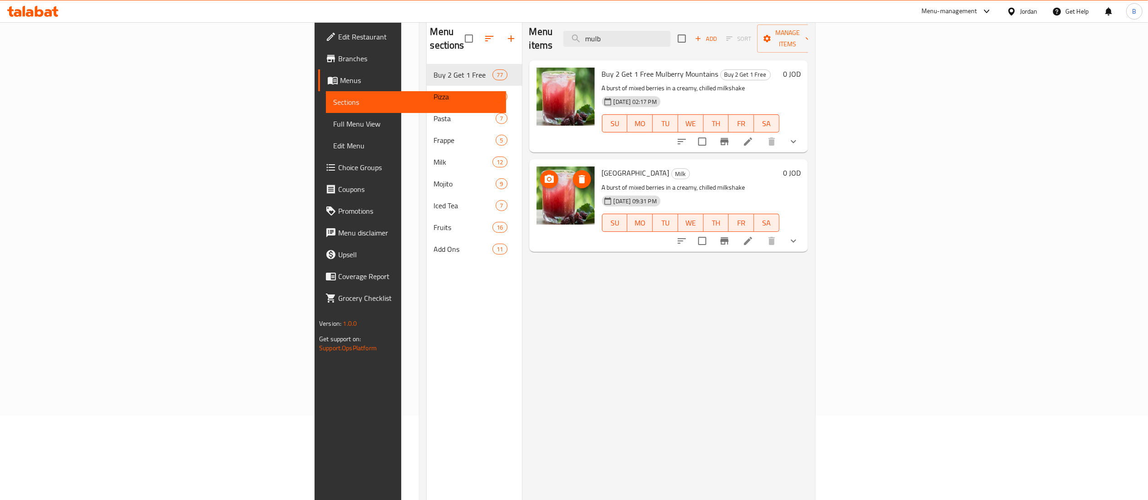
click at [548, 178] on circle "upload picture" at bounding box center [549, 179] width 3 height 3
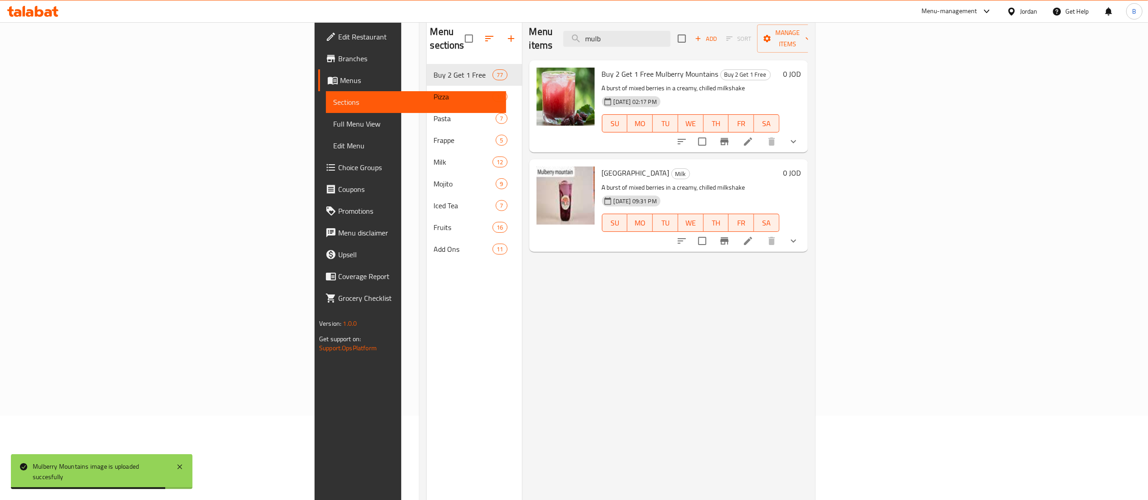
drag, startPoint x: 742, startPoint y: 27, endPoint x: 629, endPoint y: 57, distance: 117.0
click at [629, 57] on div "Menu items mulb Add Sort Manage items Buy 2 Get 1 Free Mulberry Mountains Buy 2…" at bounding box center [665, 267] width 286 height 500
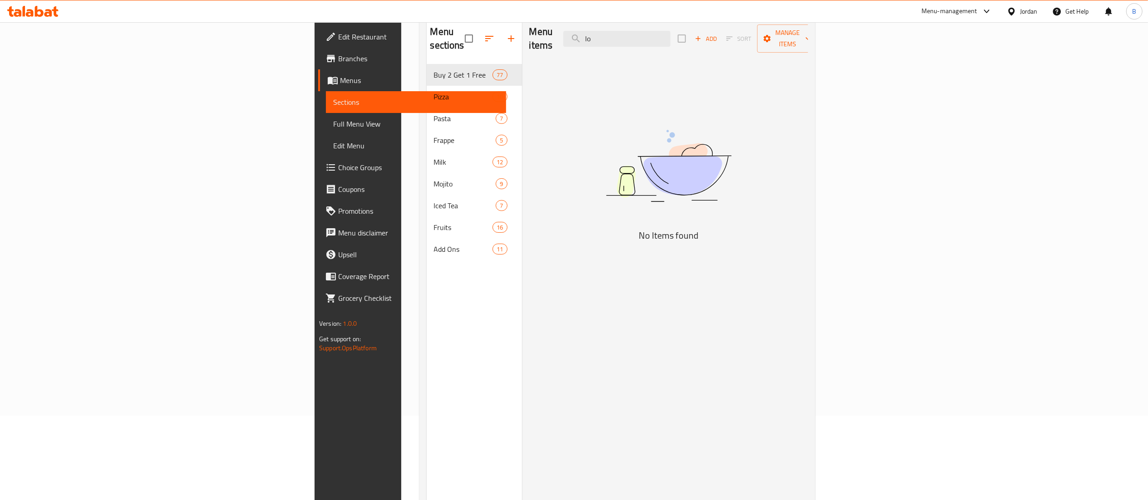
type input "l"
type input "h"
drag, startPoint x: 747, startPoint y: 41, endPoint x: 736, endPoint y: 25, distance: 19.4
click at [671, 31] on input "happ" at bounding box center [617, 39] width 107 height 16
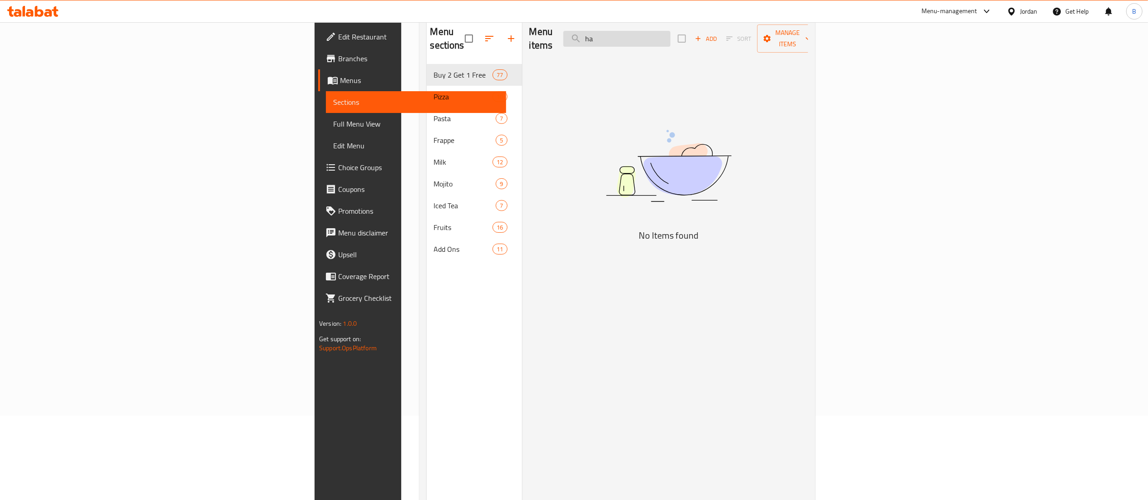
type input "h"
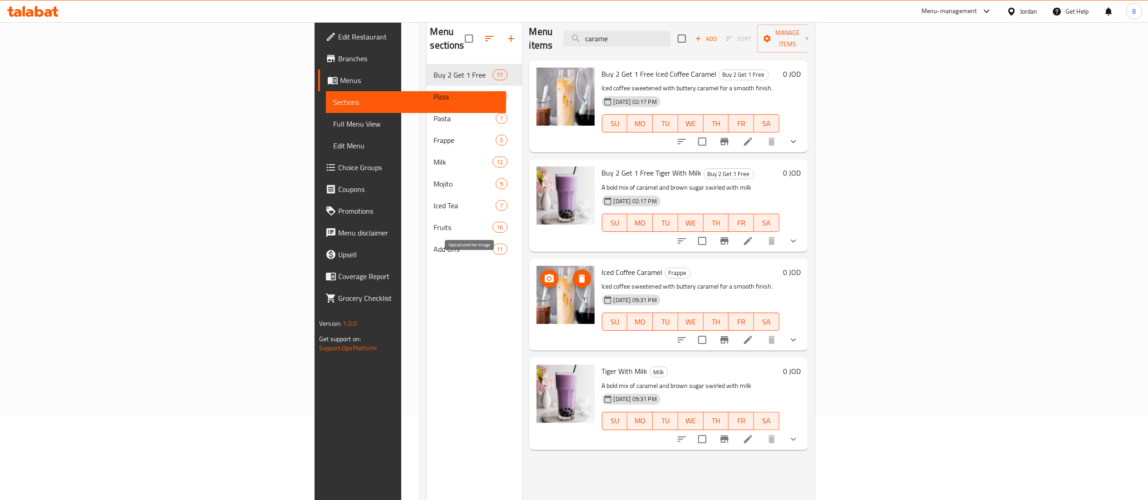
click at [540, 273] on span "upload picture" at bounding box center [549, 278] width 18 height 11
drag, startPoint x: 734, startPoint y: 27, endPoint x: 602, endPoint y: 54, distance: 135.4
click at [602, 54] on div "Menu items carame Add Sort Manage items Buy 2 Get 1 Free Iced Coffee Caramel Bu…" at bounding box center [665, 267] width 286 height 500
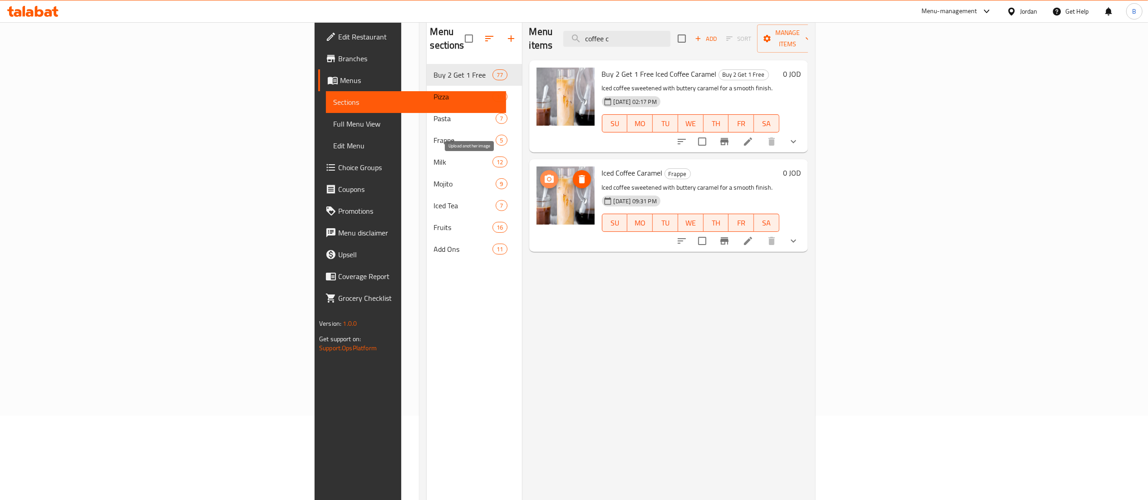
click at [544, 174] on icon "upload picture" at bounding box center [549, 179] width 11 height 11
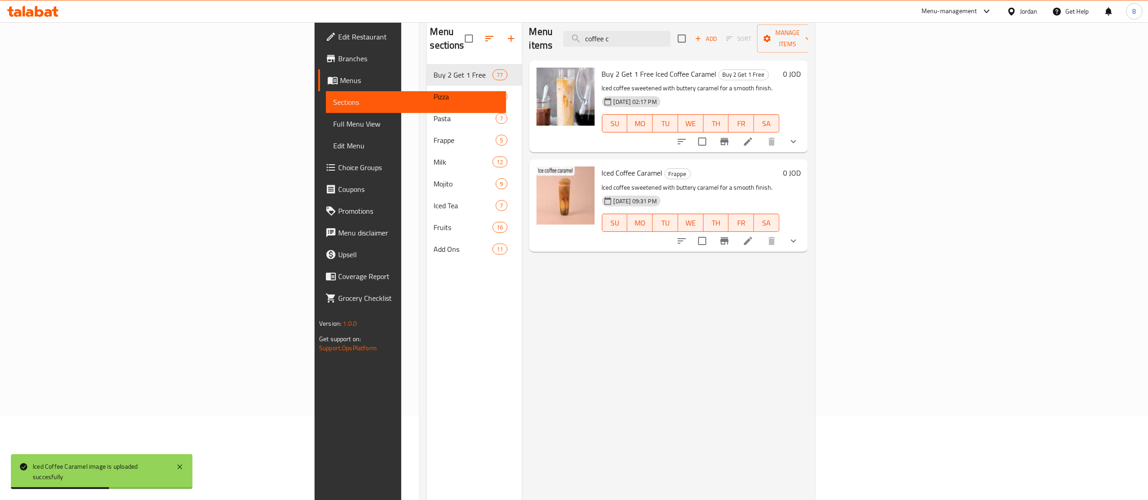
drag, startPoint x: 738, startPoint y: 32, endPoint x: 620, endPoint y: 51, distance: 120.0
click at [620, 51] on div "Menu items coffee c Add Sort Manage items Buy 2 Get 1 Free Iced Coffee Caramel …" at bounding box center [665, 267] width 286 height 500
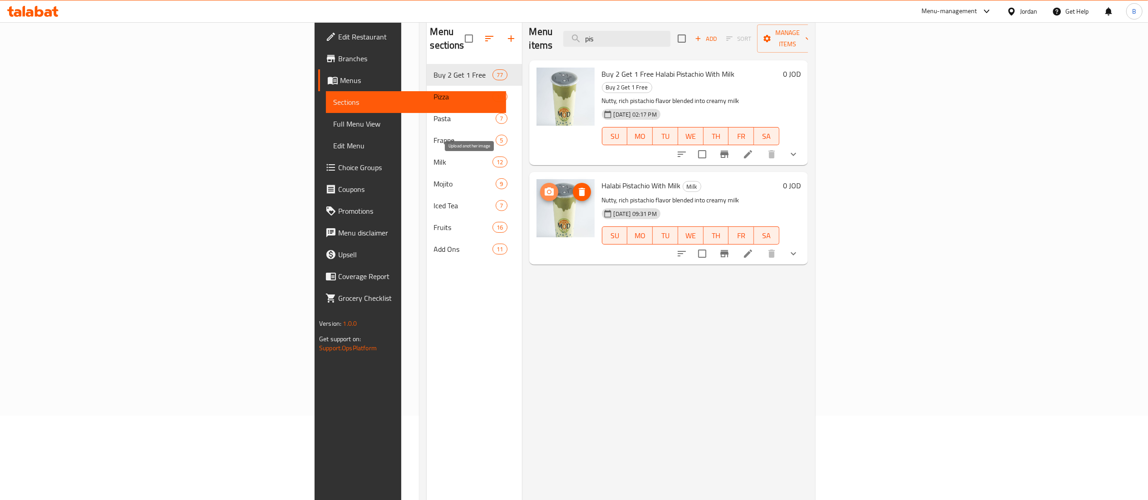
click at [540, 187] on span "upload picture" at bounding box center [549, 192] width 18 height 11
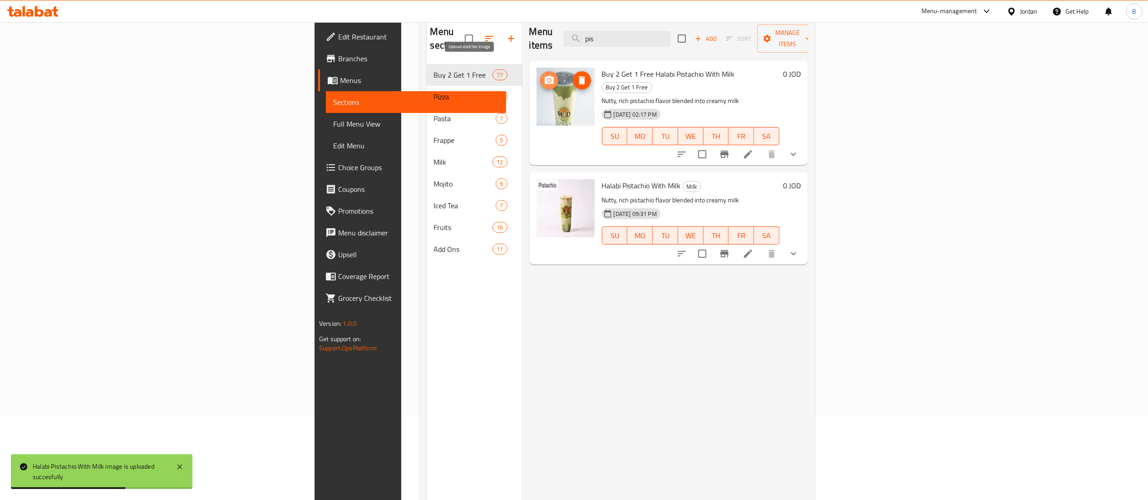
click at [548, 79] on circle "upload picture" at bounding box center [549, 80] width 3 height 3
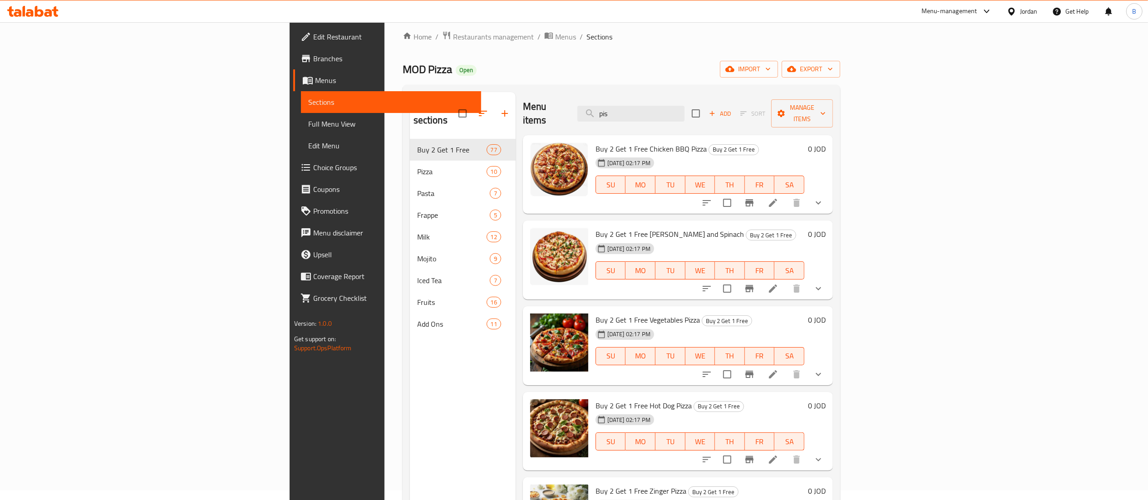
scroll to position [9, 0]
drag, startPoint x: 713, startPoint y: 105, endPoint x: 611, endPoint y: 150, distance: 111.0
click at [611, 150] on div "Menu items pis Add Sort Manage items Buy 2 Get 1 Free Chicken BBQ Pizza Buy 2 G…" at bounding box center [674, 343] width 317 height 500
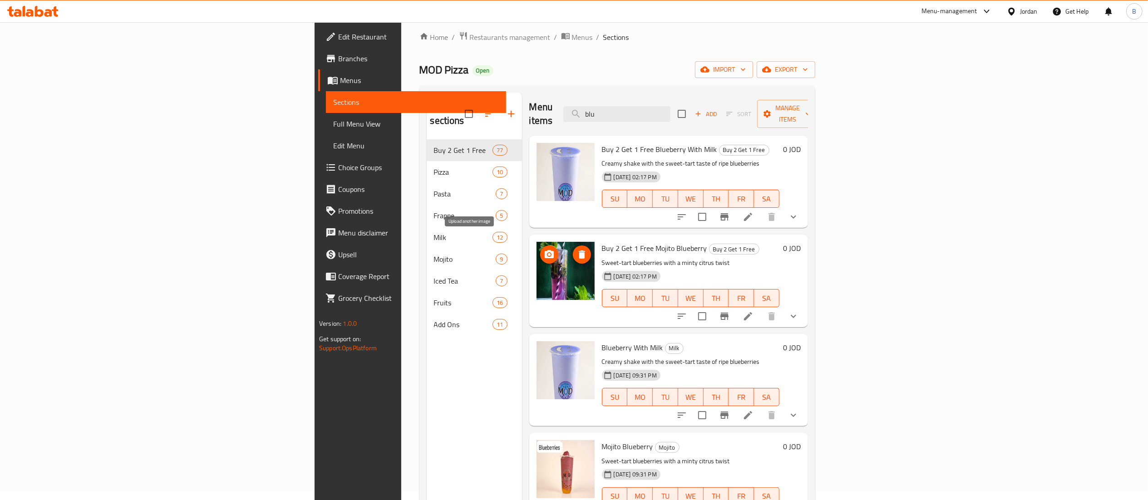
click at [544, 249] on icon "upload picture" at bounding box center [549, 254] width 11 height 11
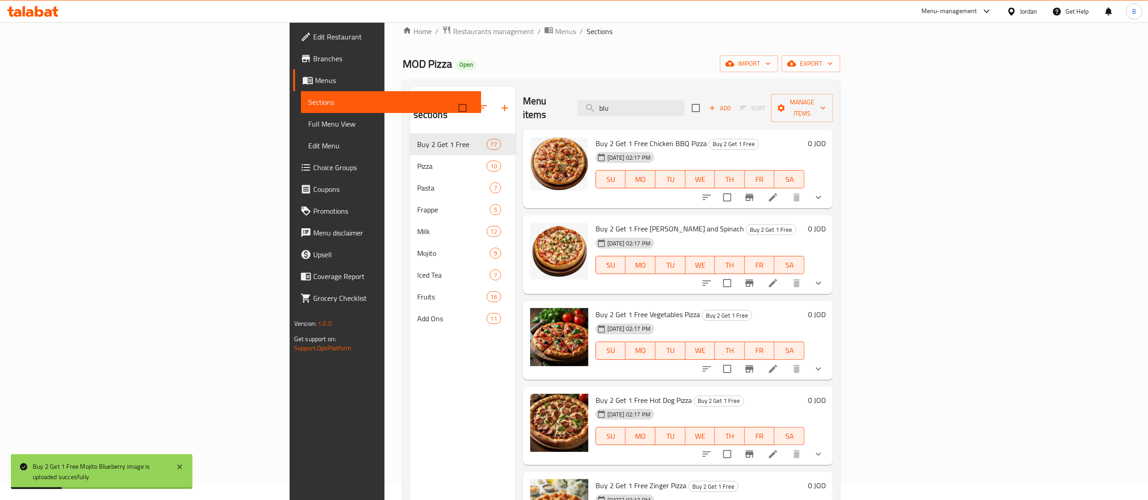
scroll to position [0, 0]
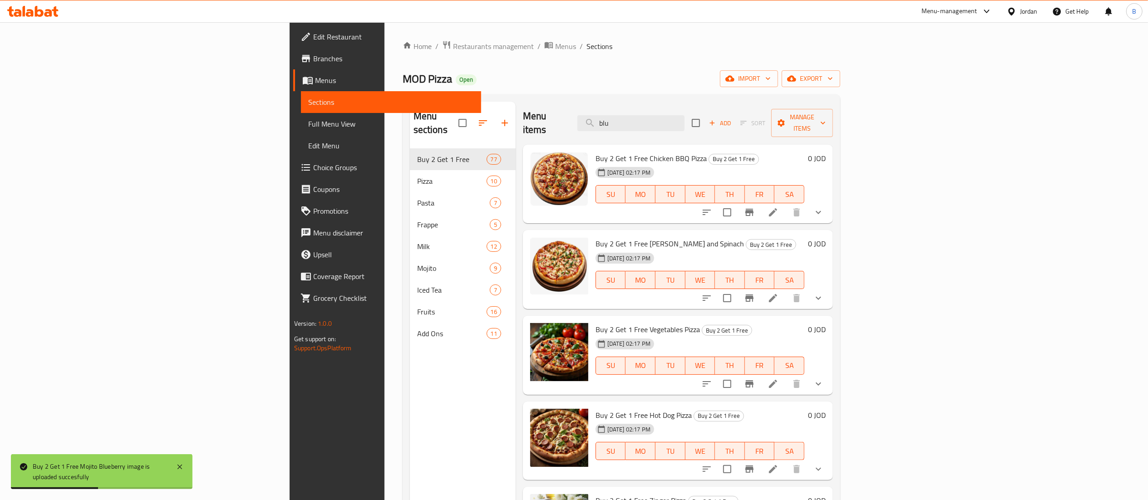
click at [738, 125] on div "Menu items blu Add Sort Manage items" at bounding box center [678, 123] width 310 height 43
click at [685, 115] on input "blu" at bounding box center [631, 123] width 107 height 16
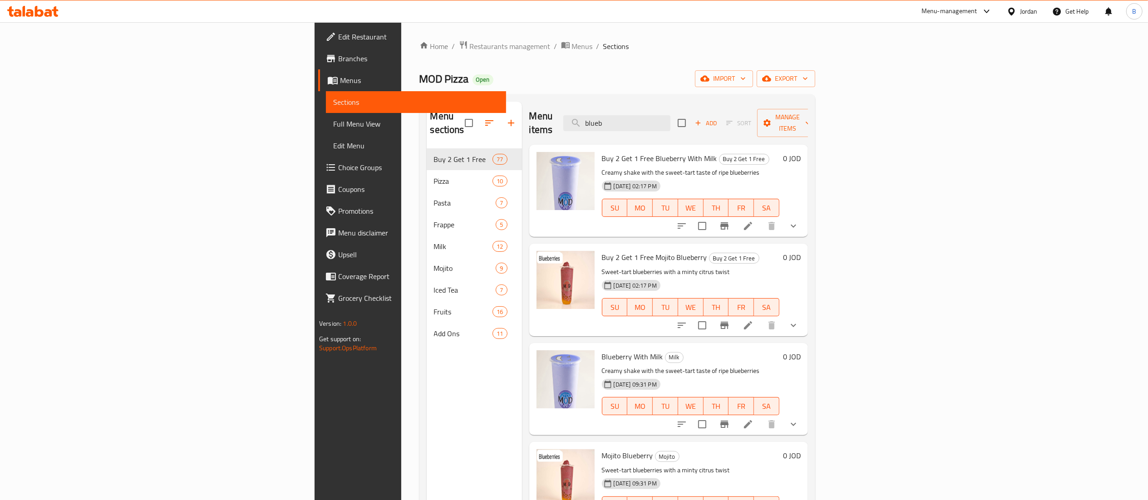
click at [430, 195] on div "Menu sections Buy 2 Get 1 Free 77 Pizza 10 Pasta 7 Frappe 5 Milk 12 Mojito 9 Ic…" at bounding box center [617, 352] width 381 height 500
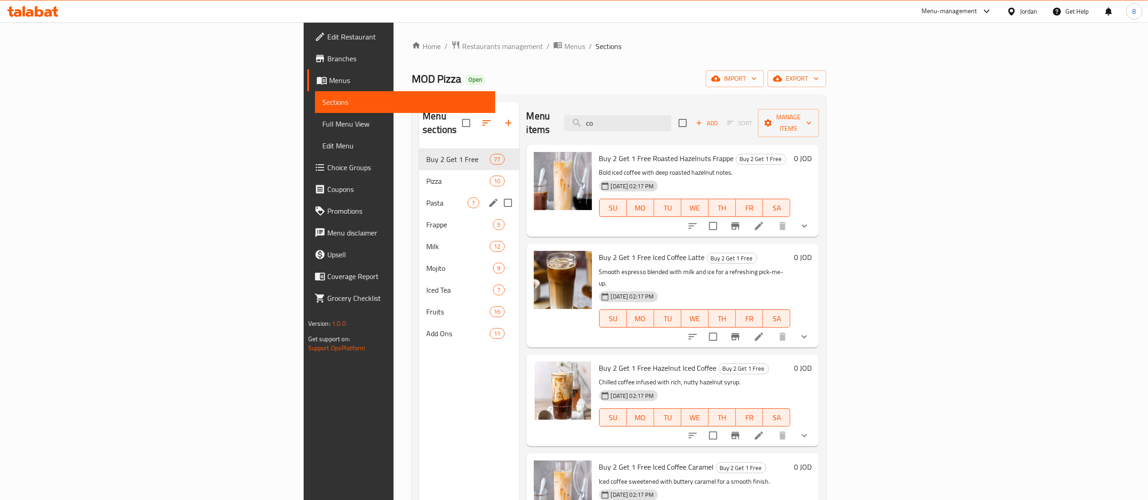
type input "c"
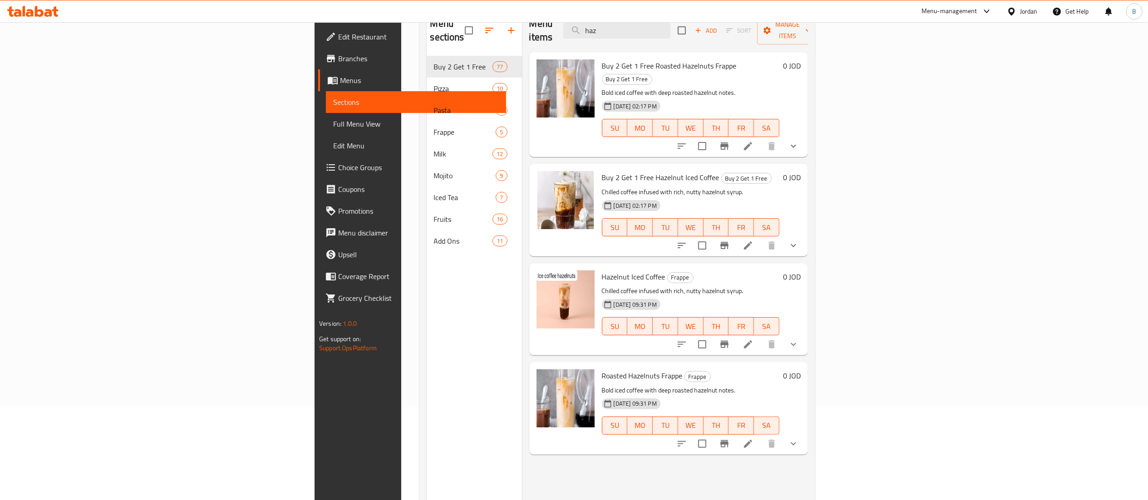
scroll to position [100, 0]
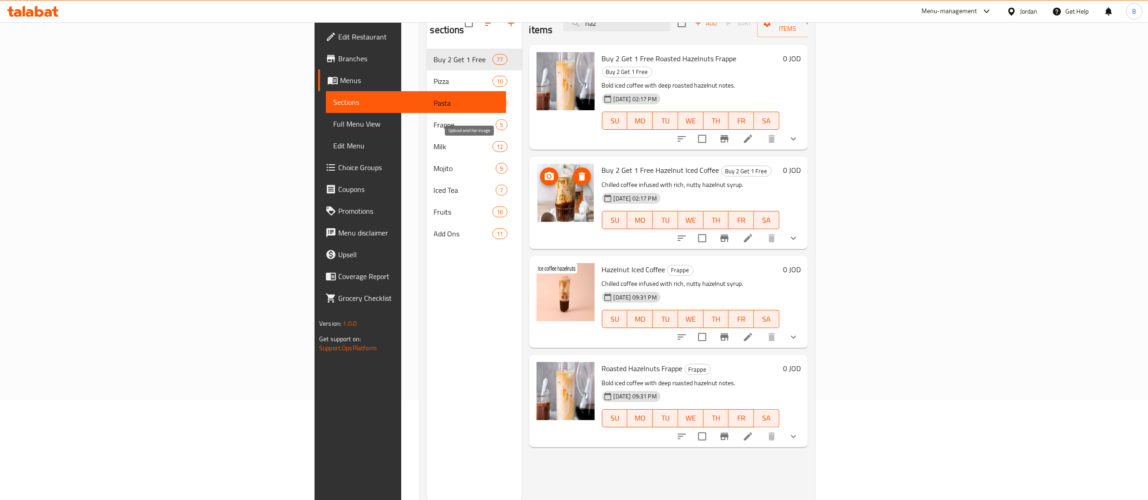
click at [545, 172] on icon "upload picture" at bounding box center [549, 176] width 9 height 8
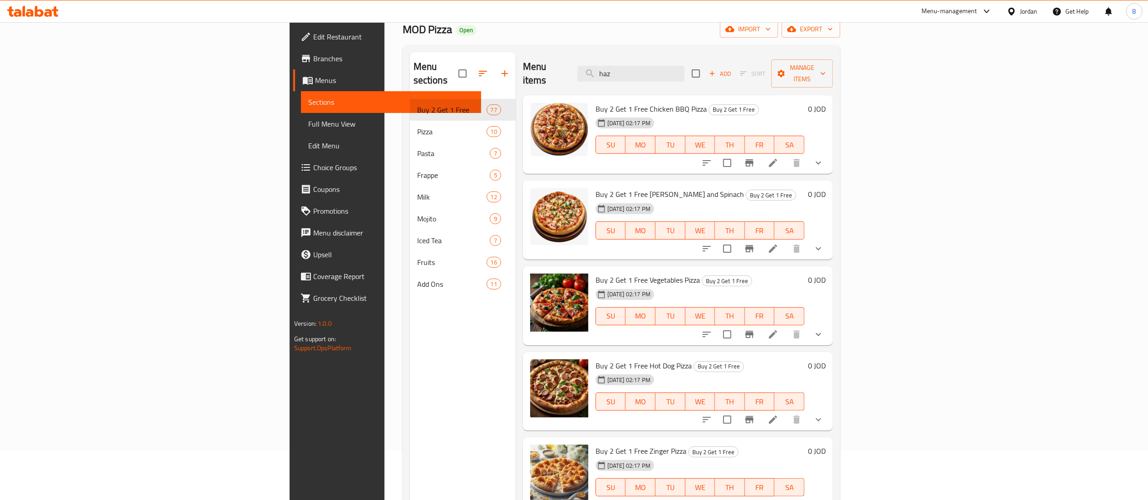
scroll to position [0, 0]
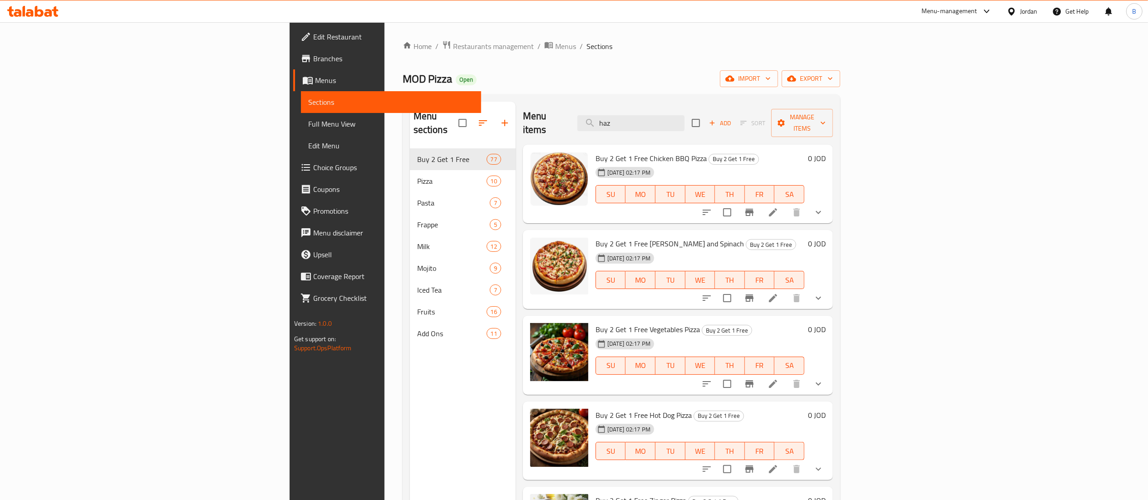
drag, startPoint x: 747, startPoint y: 116, endPoint x: 625, endPoint y: 126, distance: 122.1
click at [625, 126] on div "Menu items haz Add Sort Manage items" at bounding box center [678, 123] width 310 height 43
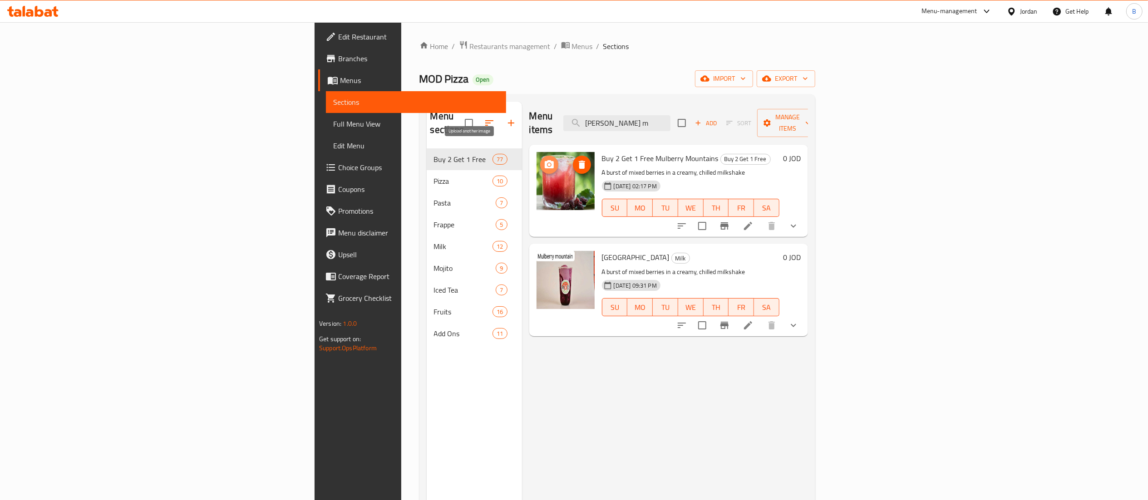
click at [545, 160] on icon "upload picture" at bounding box center [549, 164] width 9 height 8
click at [537, 152] on img at bounding box center [566, 181] width 58 height 58
click at [545, 160] on icon "upload picture" at bounding box center [549, 164] width 9 height 8
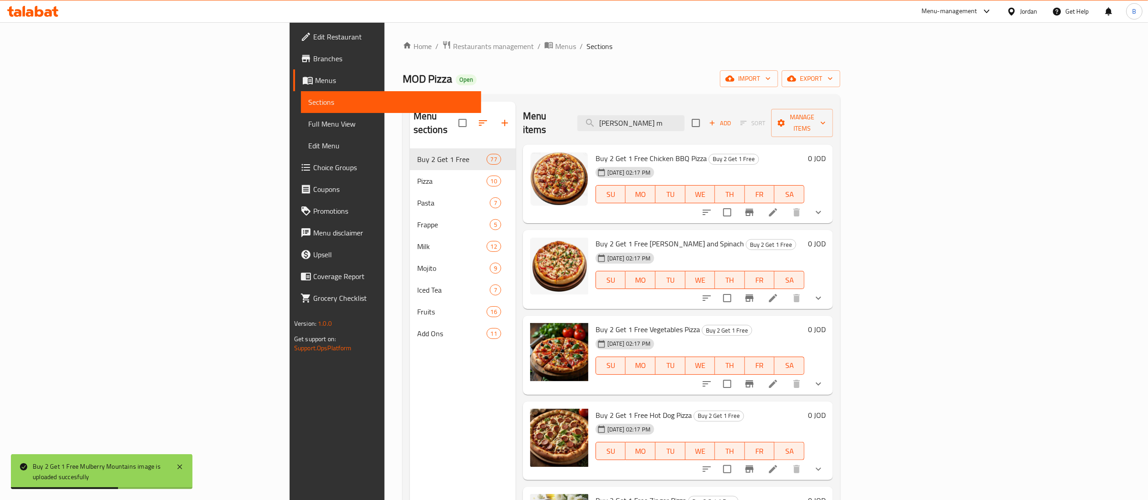
drag, startPoint x: 723, startPoint y: 109, endPoint x: 618, endPoint y: 114, distance: 105.5
click at [618, 114] on div "Menu items [PERSON_NAME] m Add Sort Manage items" at bounding box center [678, 123] width 310 height 43
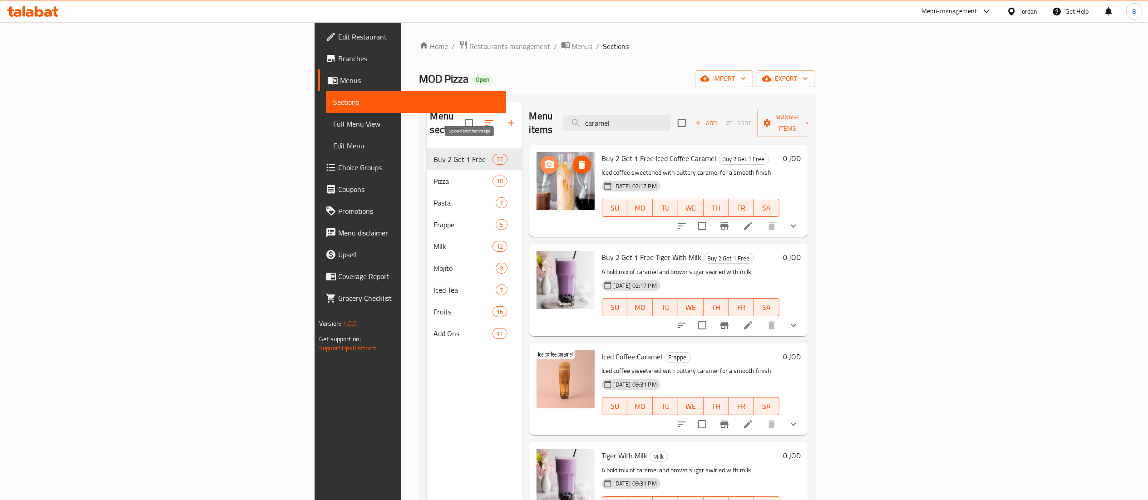
click at [545, 160] on icon "upload picture" at bounding box center [549, 164] width 9 height 8
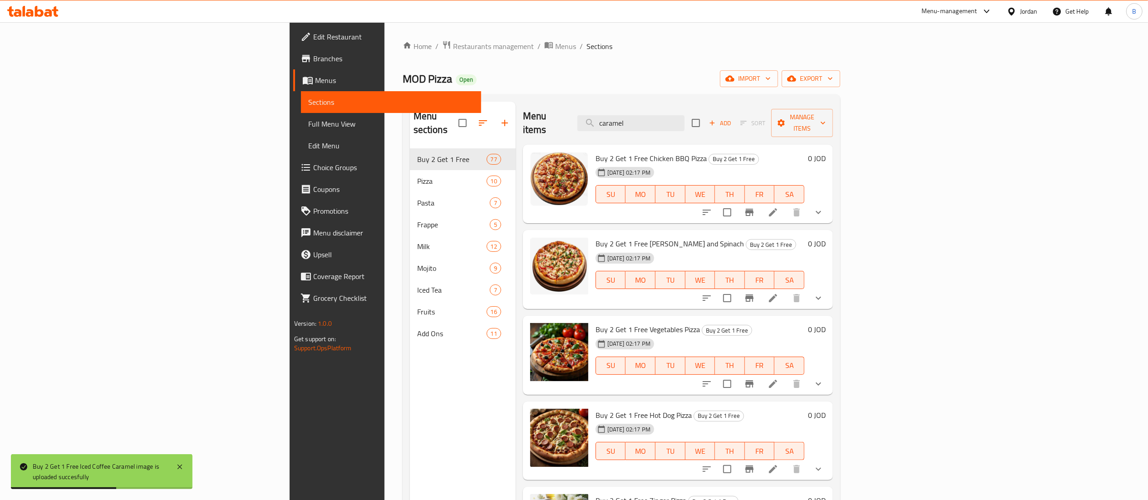
drag, startPoint x: 760, startPoint y: 123, endPoint x: 631, endPoint y: 162, distance: 134.8
click at [631, 162] on div "Menu items caramel Add Sort Manage items Buy 2 Get 1 Free Chicken BBQ Pizza Buy…" at bounding box center [674, 352] width 317 height 500
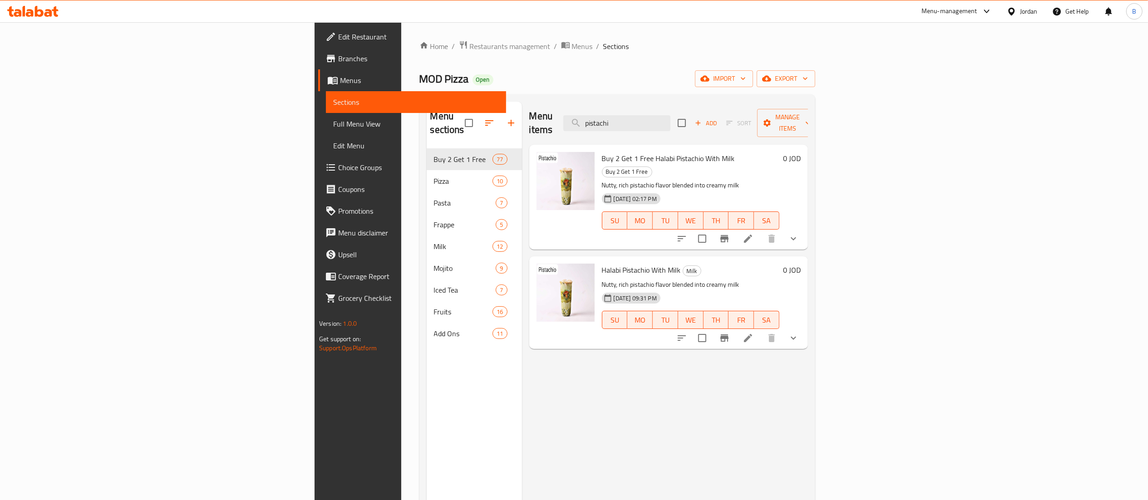
drag, startPoint x: 735, startPoint y: 116, endPoint x: 648, endPoint y: 129, distance: 87.3
click at [648, 129] on div "Menu items pistachi Add Sort Manage items" at bounding box center [669, 123] width 279 height 43
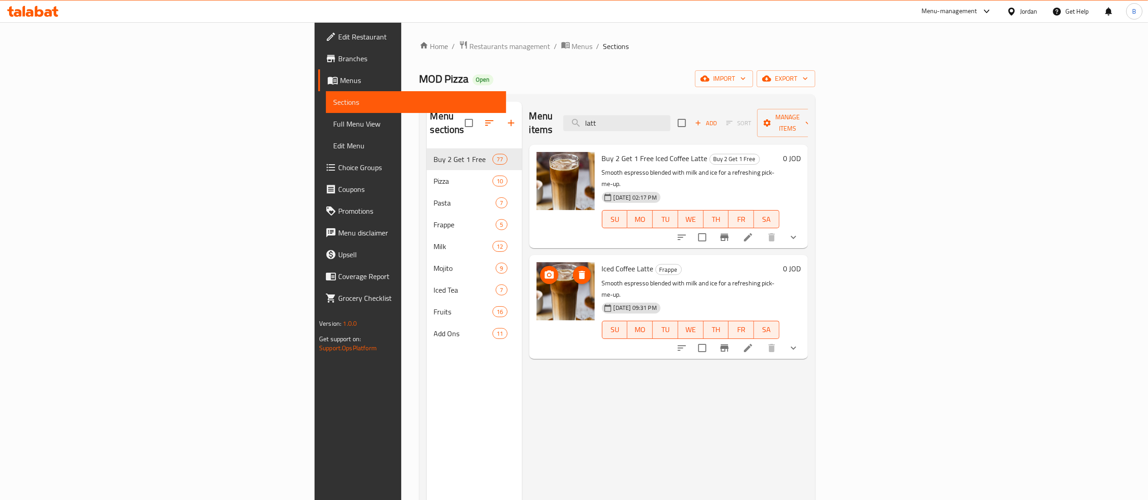
click at [545, 271] on icon "upload picture" at bounding box center [549, 275] width 9 height 8
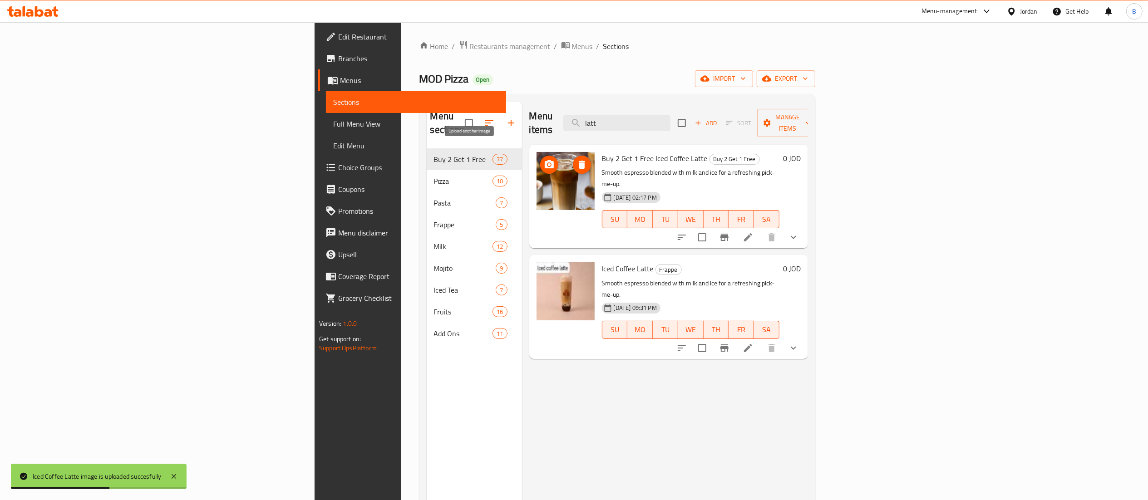
click at [545, 160] on icon "upload picture" at bounding box center [549, 164] width 9 height 8
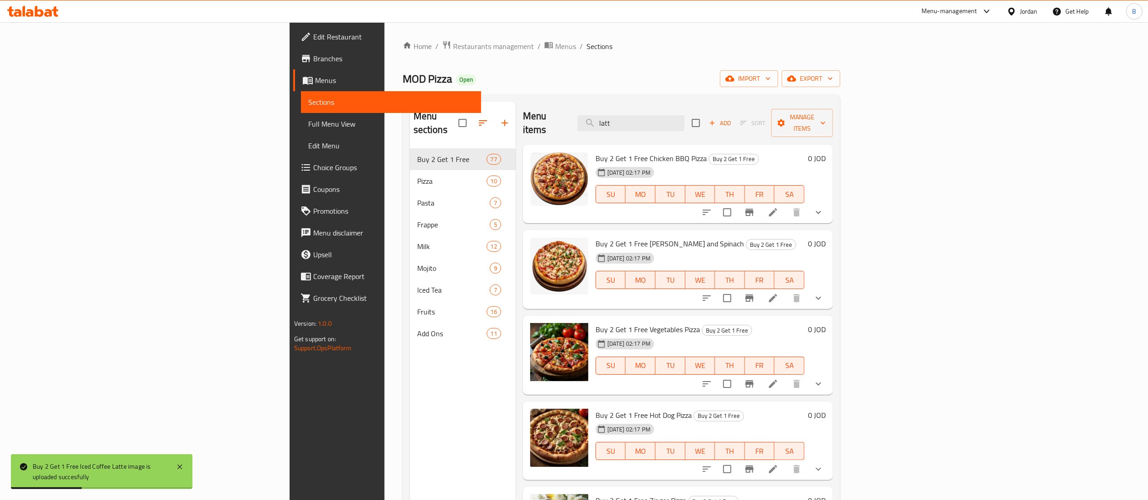
drag, startPoint x: 723, startPoint y: 121, endPoint x: 640, endPoint y: 146, distance: 87.2
click at [640, 146] on div "Menu items latt Add Sort Manage items Buy 2 Get 1 Free Chicken BBQ Pizza Buy 2 …" at bounding box center [674, 352] width 317 height 500
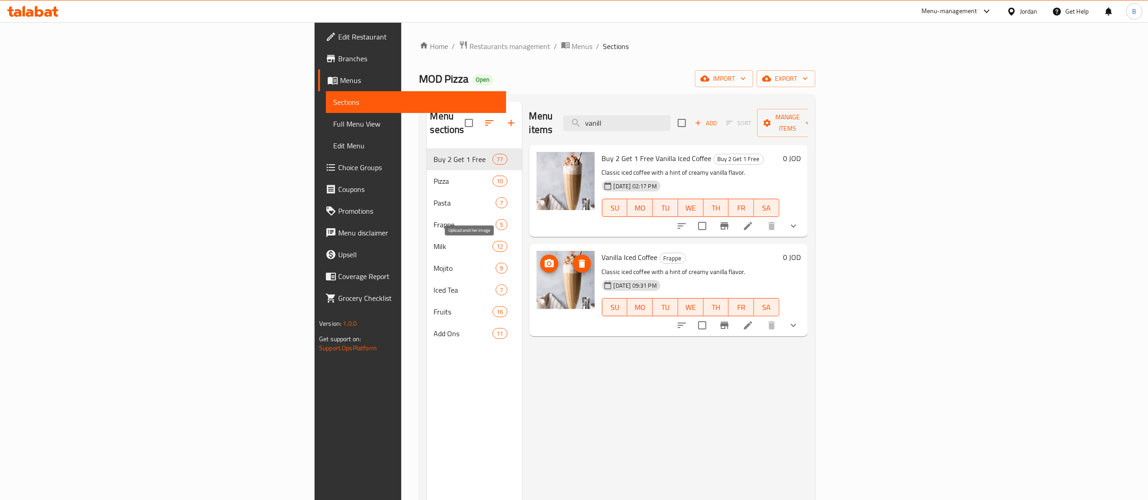
click at [545, 259] on icon "upload picture" at bounding box center [549, 263] width 9 height 8
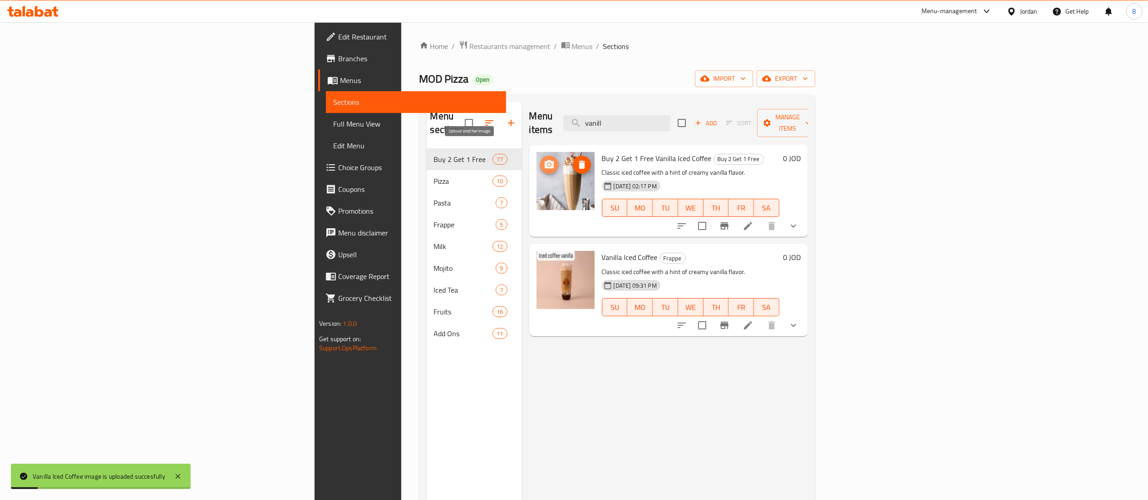
click at [545, 160] on icon "upload picture" at bounding box center [549, 164] width 9 height 8
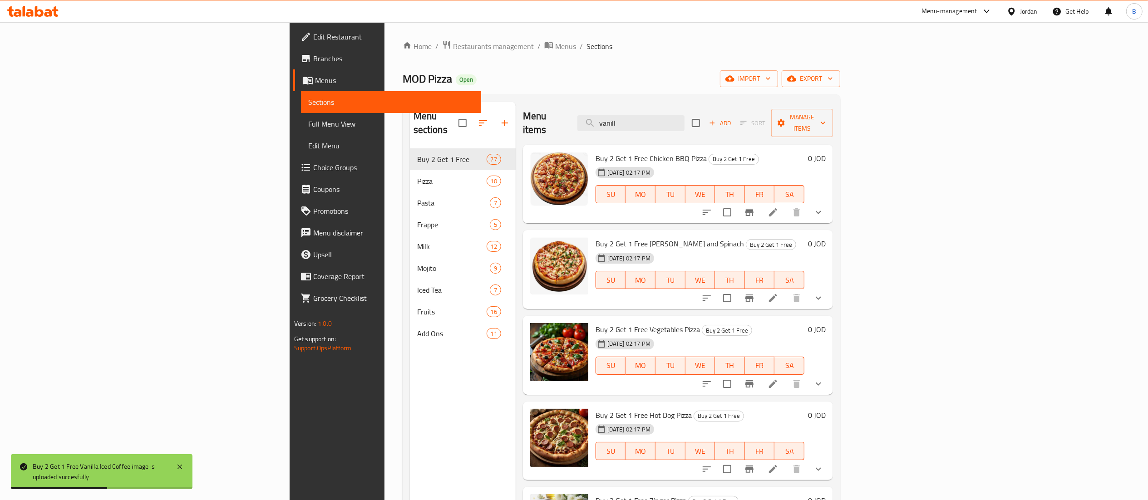
drag, startPoint x: 718, startPoint y: 114, endPoint x: 620, endPoint y: 145, distance: 102.0
click at [620, 145] on div "Menu items vanill Add Sort Manage items Buy 2 Get 1 Free Chicken BBQ Pizza Buy …" at bounding box center [674, 352] width 317 height 500
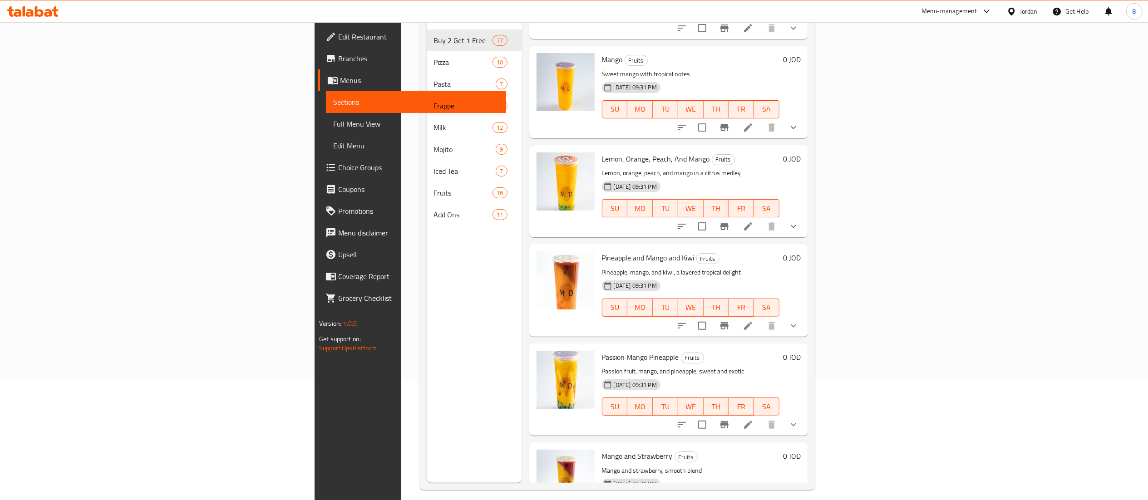
scroll to position [128, 0]
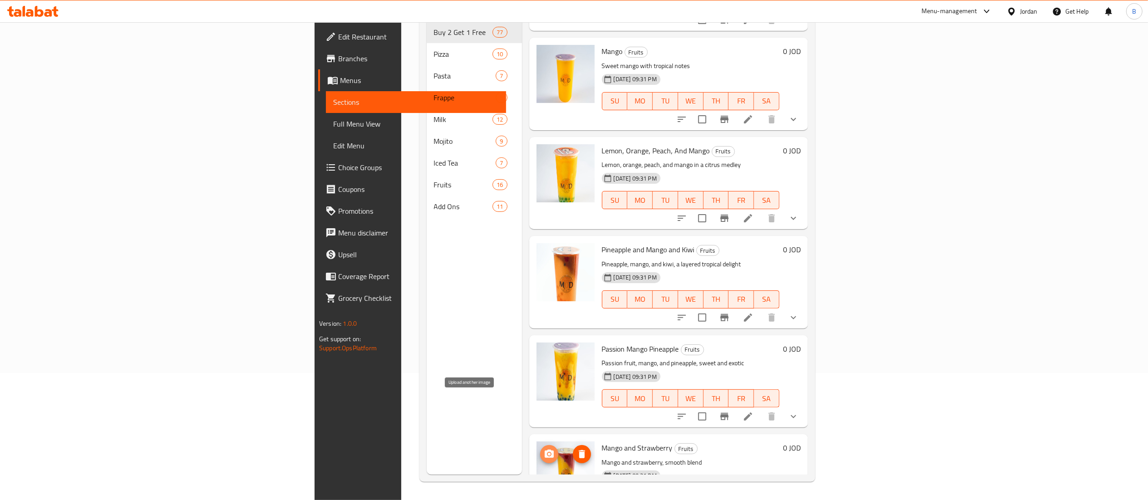
click at [540, 449] on span "upload picture" at bounding box center [549, 454] width 18 height 11
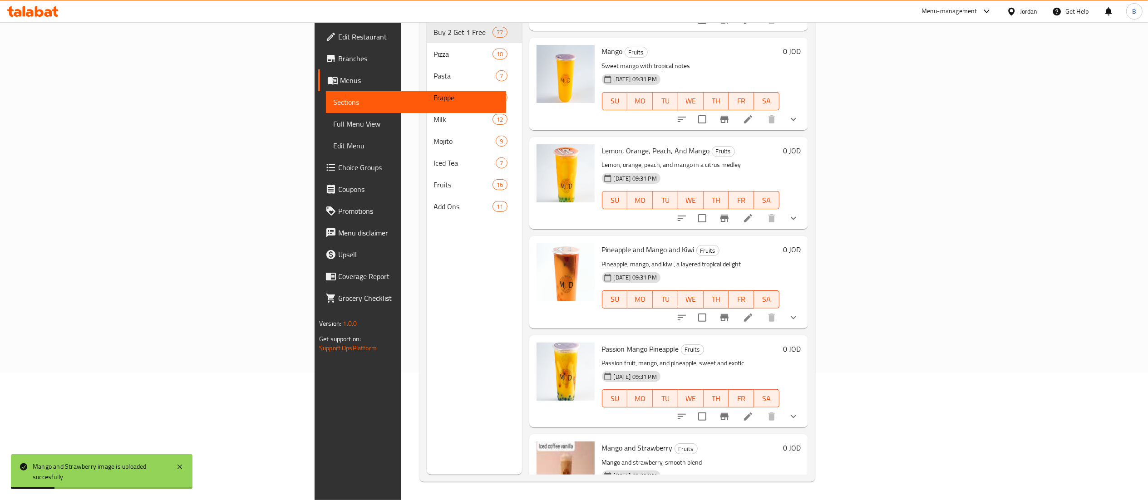
click at [761, 281] on div "Menu items mang Add Sort Manage items Buy 2 Get 1 Free Pineapple and Mango and …" at bounding box center [665, 225] width 286 height 500
click at [537, 442] on img at bounding box center [566, 471] width 58 height 58
click at [544, 449] on icon "upload picture" at bounding box center [549, 454] width 11 height 11
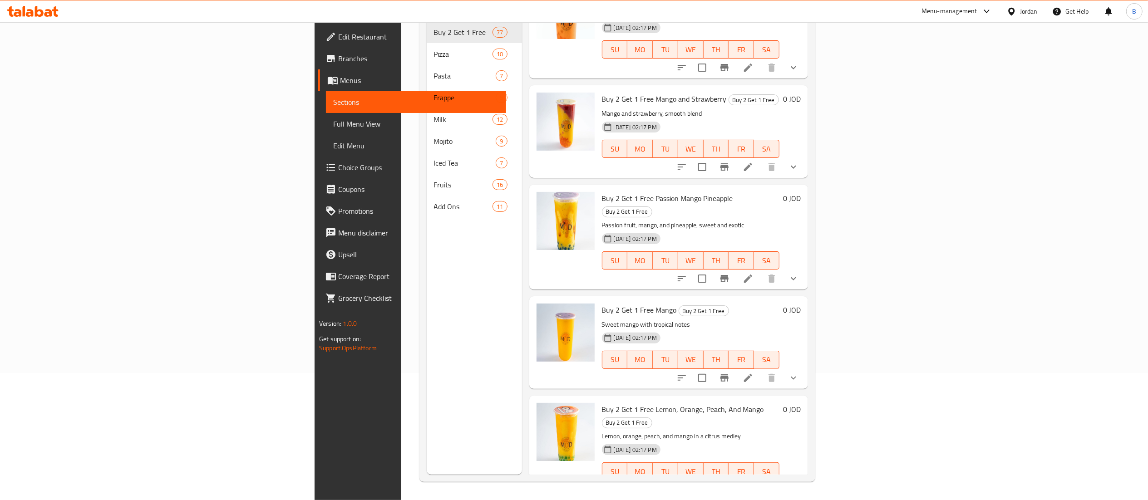
scroll to position [0, 0]
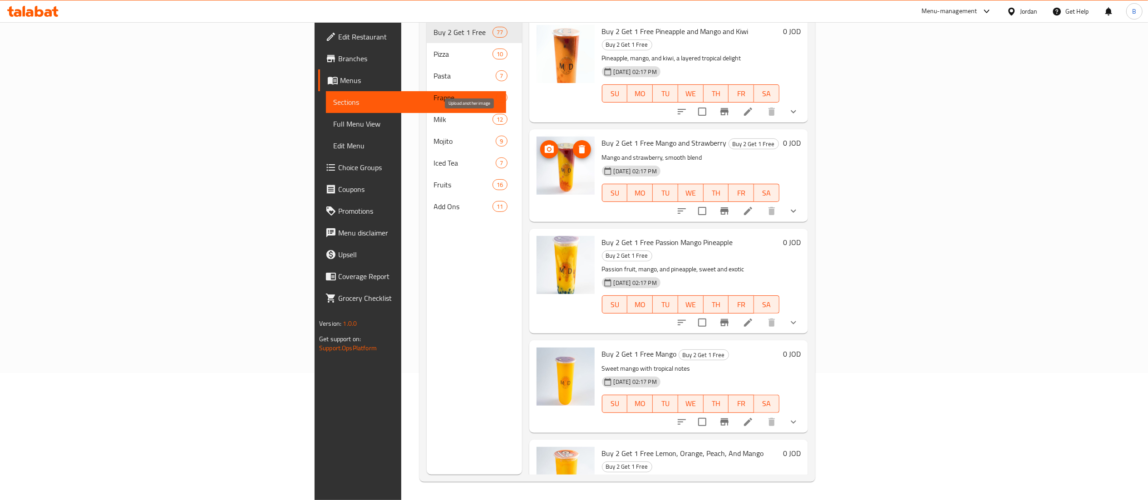
click at [544, 144] on icon "upload picture" at bounding box center [549, 149] width 11 height 11
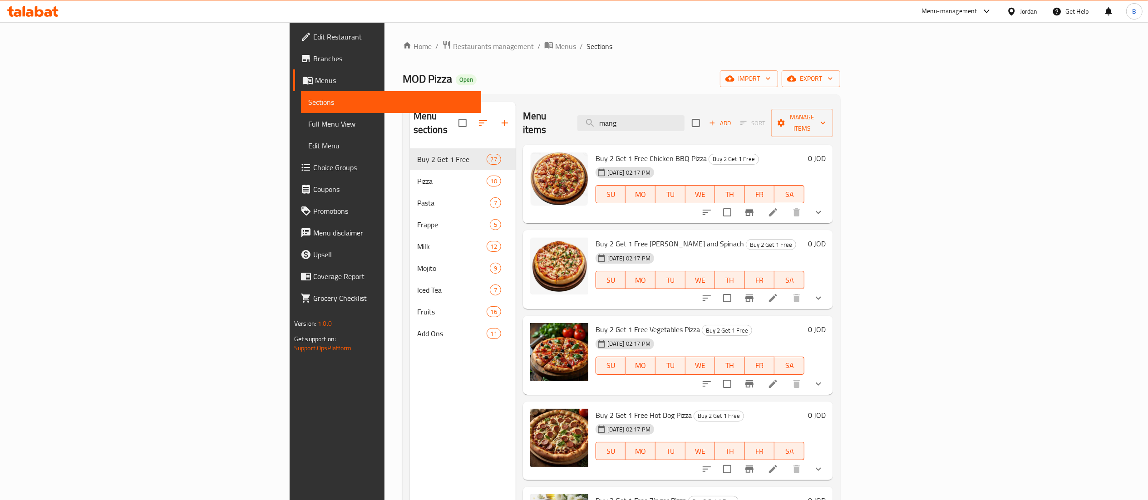
drag, startPoint x: 720, startPoint y: 118, endPoint x: 603, endPoint y: 159, distance: 123.8
click at [603, 159] on div "Menu items mang Add Sort Manage items Buy 2 Get 1 Free Chicken BBQ Pizza Buy 2 …" at bounding box center [674, 352] width 317 height 500
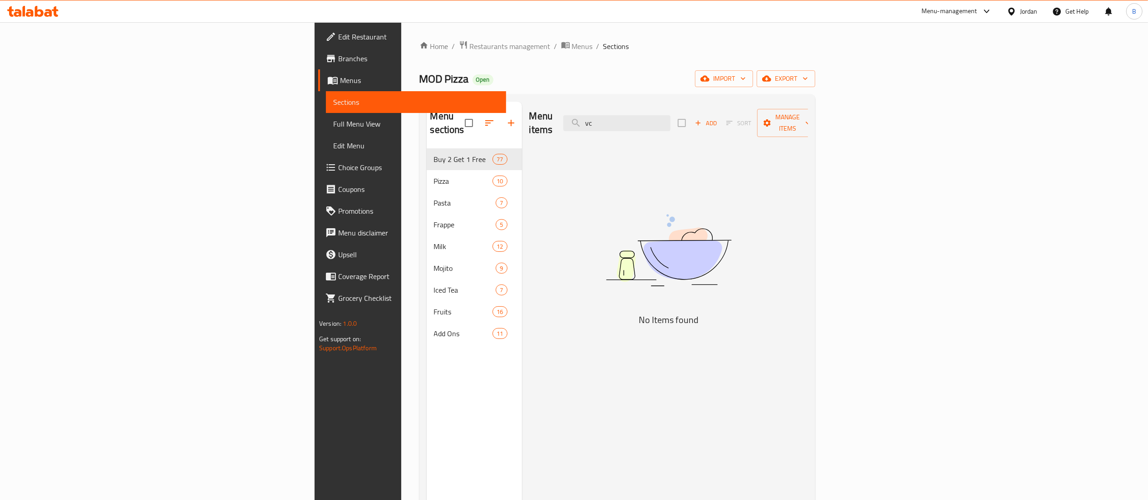
type input "v"
type input "c"
drag, startPoint x: 740, startPoint y: 113, endPoint x: 668, endPoint y: 115, distance: 72.7
click at [668, 115] on div "Menu items juice Add Sort Manage items" at bounding box center [669, 123] width 279 height 43
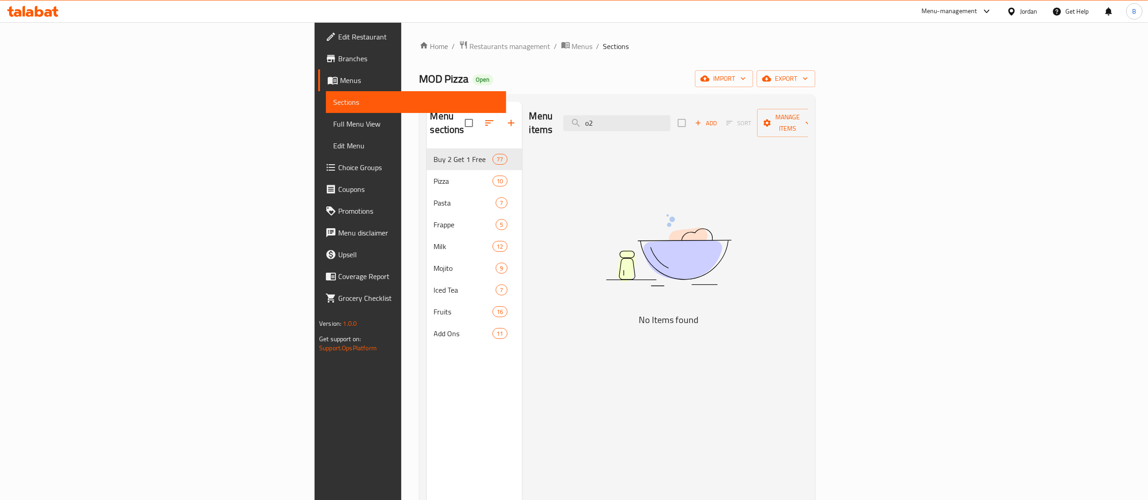
type input "o"
type input "O"
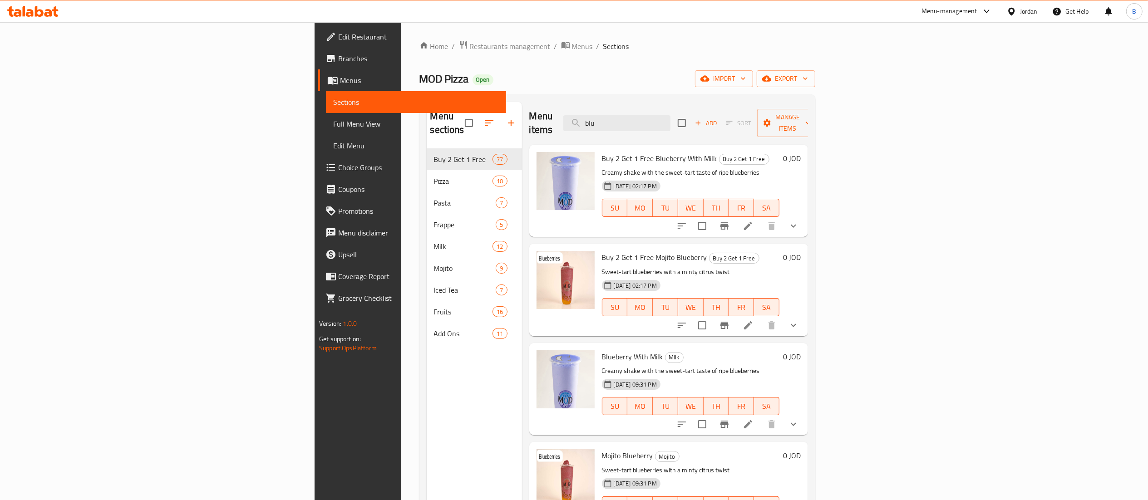
drag, startPoint x: 735, startPoint y: 110, endPoint x: 640, endPoint y: 130, distance: 96.5
click at [640, 130] on div "Menu items blu Add Sort Manage items" at bounding box center [669, 123] width 279 height 43
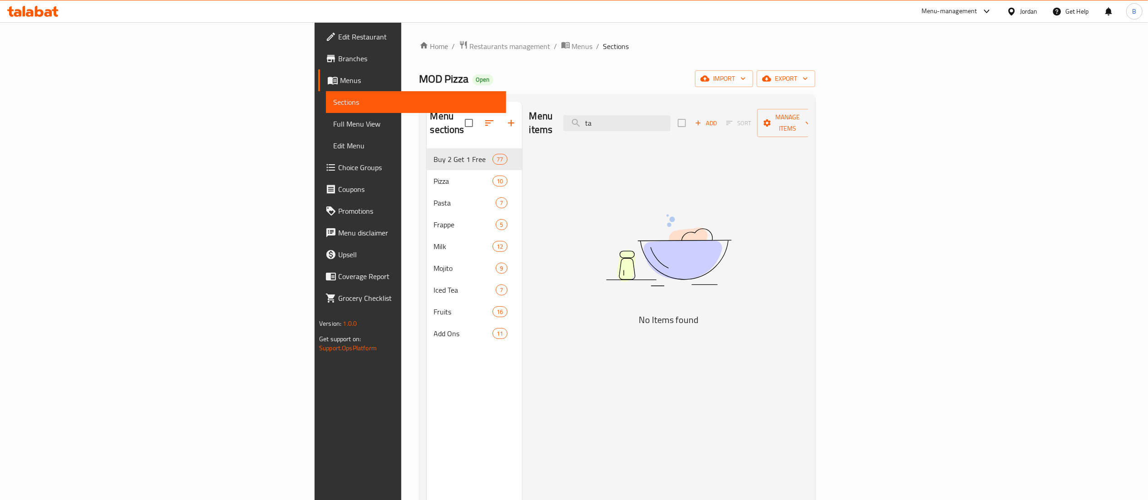
type input "t"
type input "h"
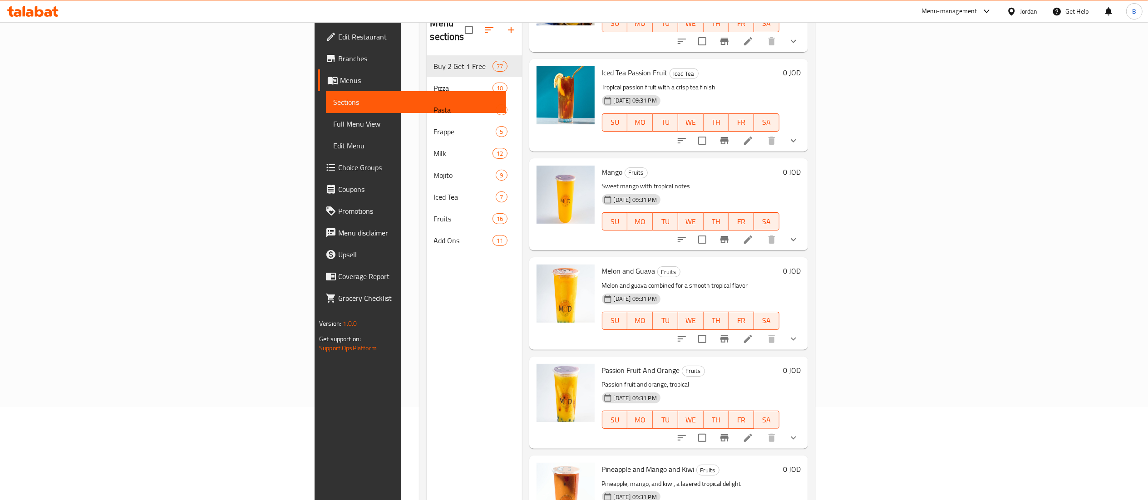
scroll to position [128, 0]
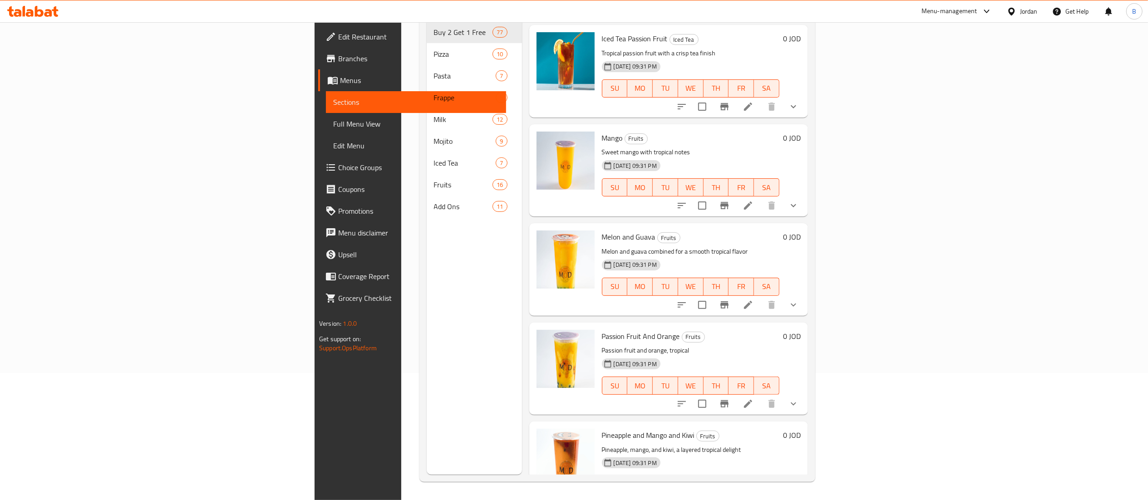
click at [816, 305] on div "Menu sections Buy 2 Get 1 Free 77 Pizza 10 Pasta 7 Frappe 5 Milk 12 Mojito 9 Ic…" at bounding box center [618, 224] width 396 height 515
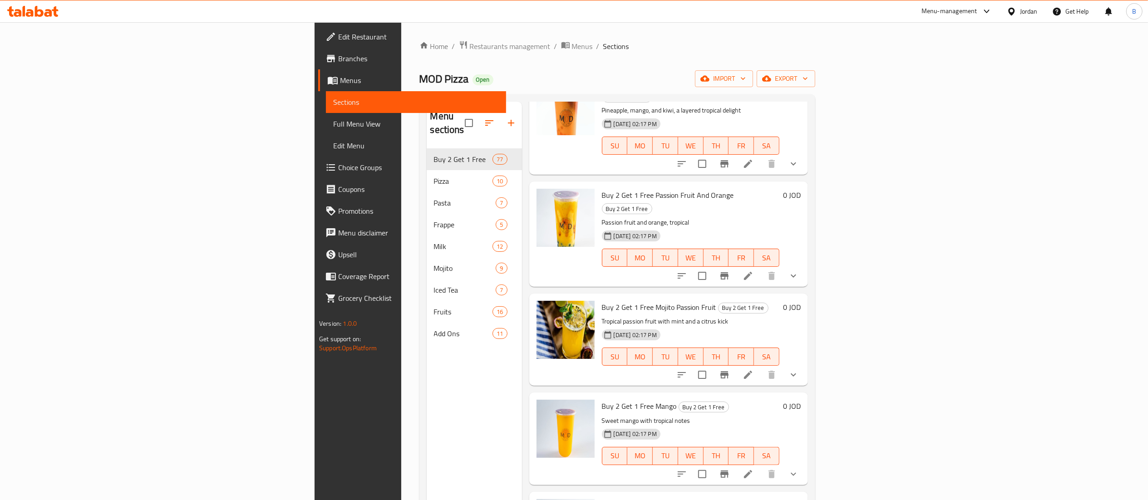
scroll to position [0, 0]
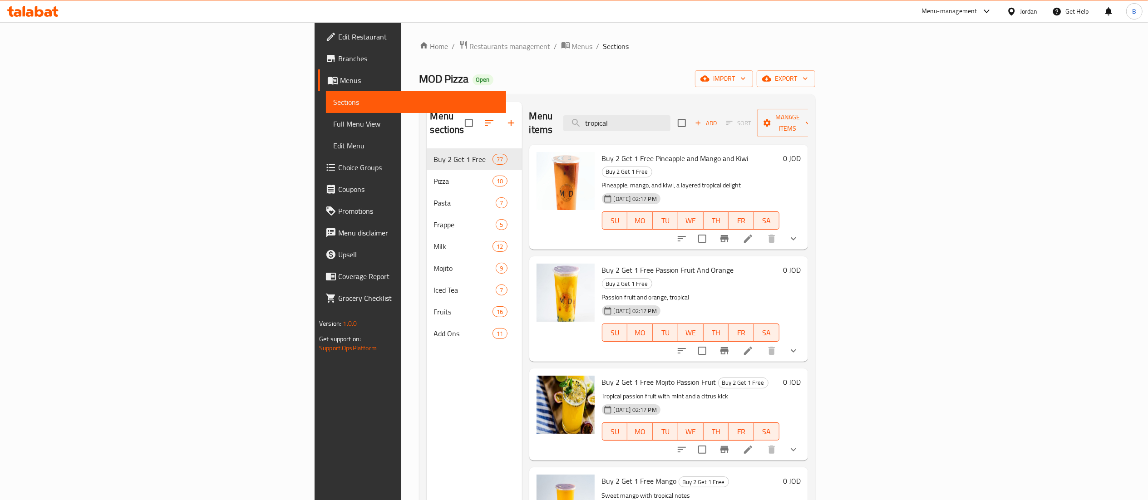
drag, startPoint x: 736, startPoint y: 114, endPoint x: 638, endPoint y: 130, distance: 99.9
click at [638, 130] on div "Menu items tropical Add Sort Manage items" at bounding box center [669, 123] width 279 height 43
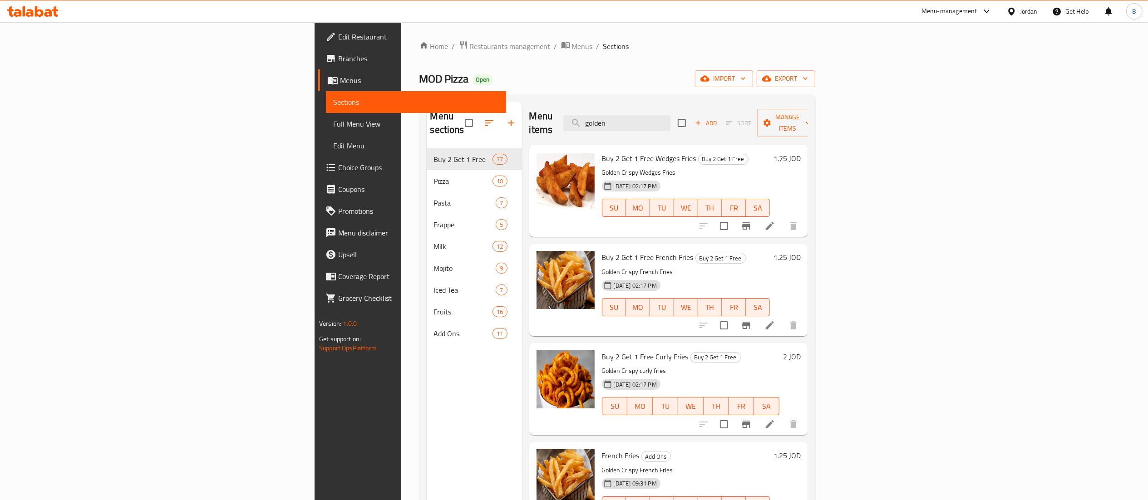
drag, startPoint x: 761, startPoint y: 124, endPoint x: 655, endPoint y: 193, distance: 127.2
click at [655, 193] on div "Menu items golden Add Sort Manage items Buy 2 Get 1 Free Wedges Fries Buy 2 Get…" at bounding box center [665, 352] width 286 height 500
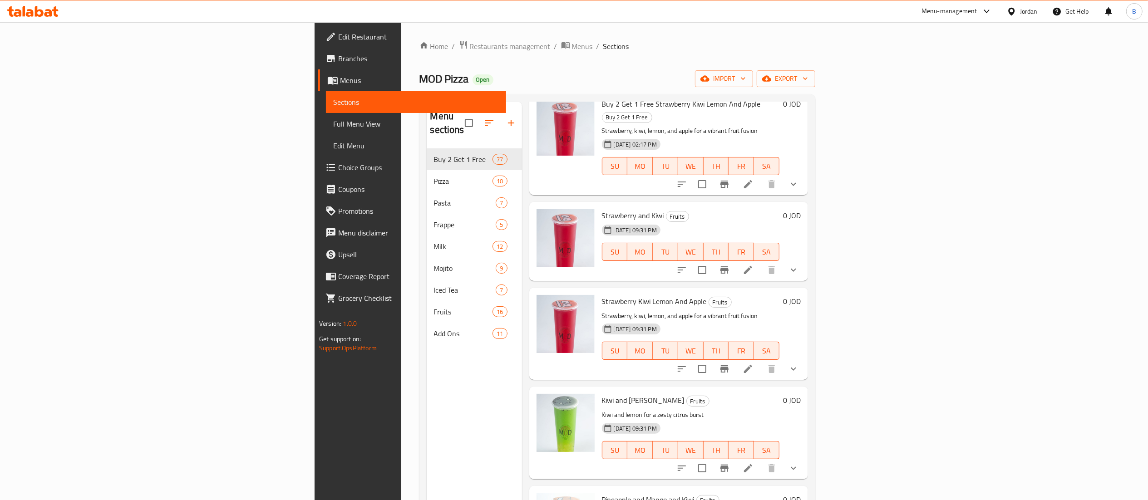
scroll to position [487, 0]
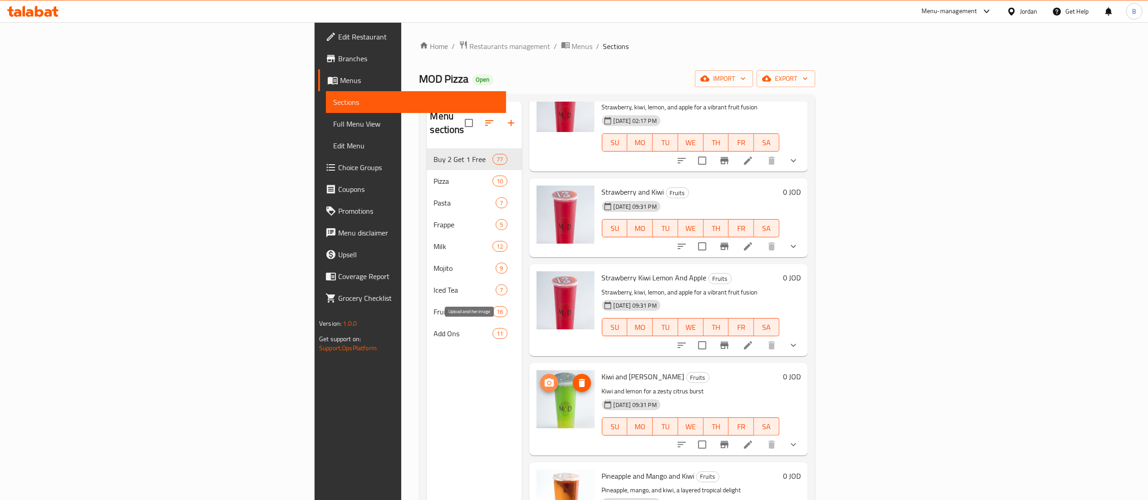
click at [544, 378] on icon "upload picture" at bounding box center [549, 383] width 11 height 11
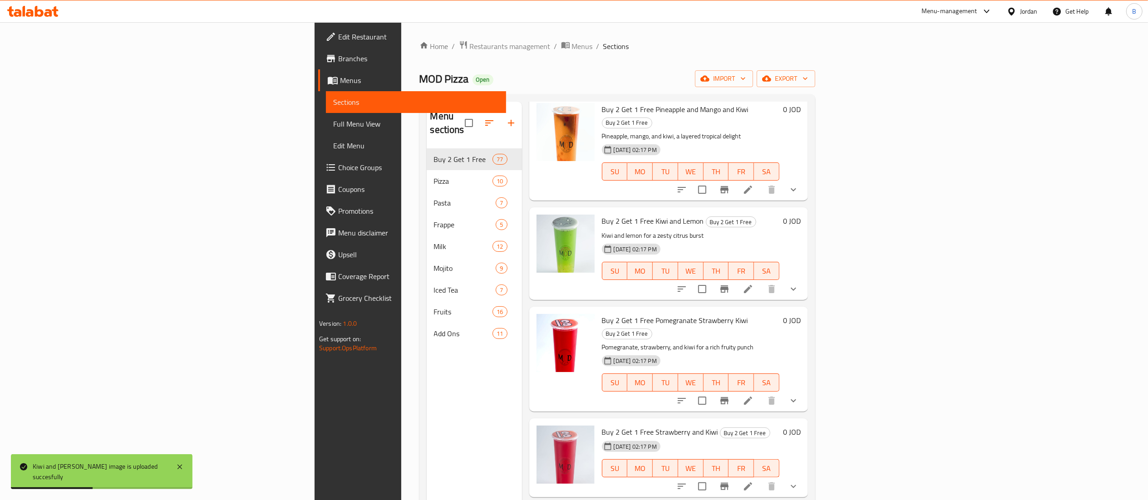
scroll to position [35, 0]
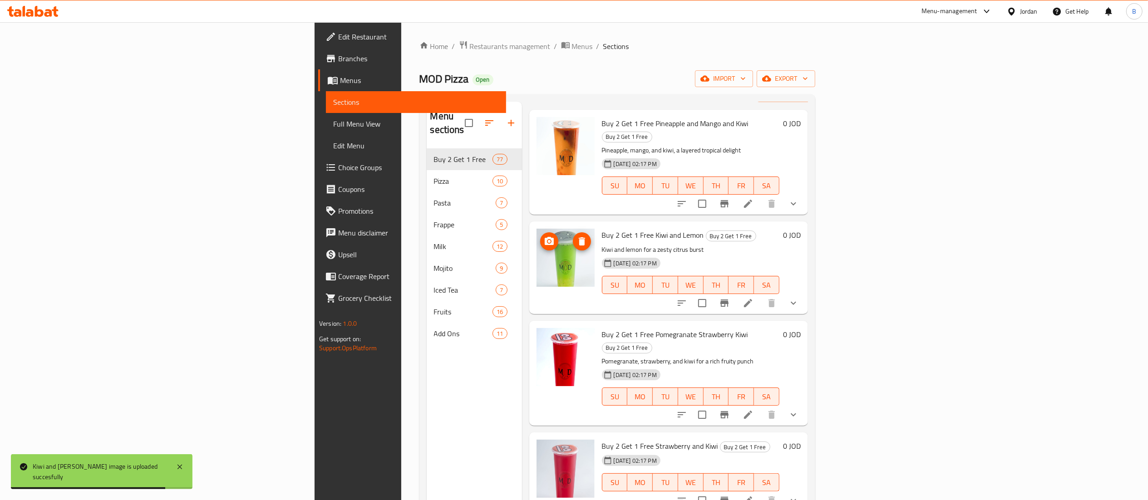
click at [545, 237] on icon "upload picture" at bounding box center [549, 241] width 9 height 8
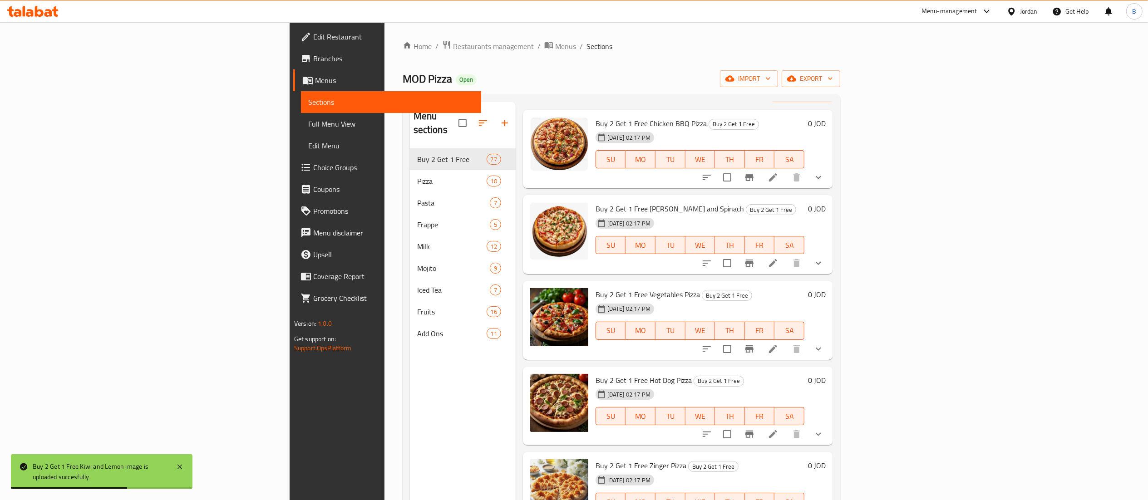
scroll to position [0, 0]
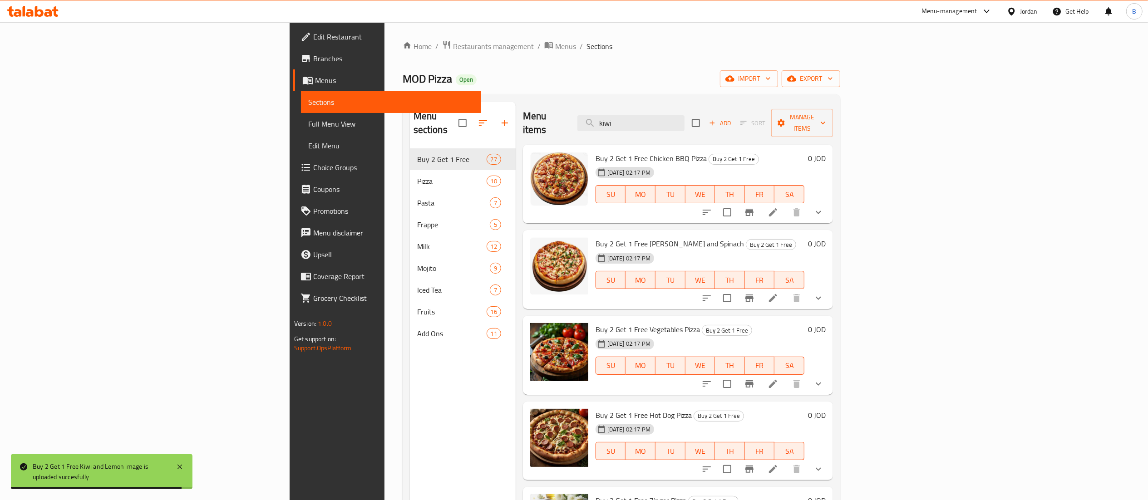
drag, startPoint x: 716, startPoint y: 114, endPoint x: 632, endPoint y: 117, distance: 84.1
click at [632, 117] on div "Menu items kiwi Add Sort Manage items" at bounding box center [678, 123] width 310 height 43
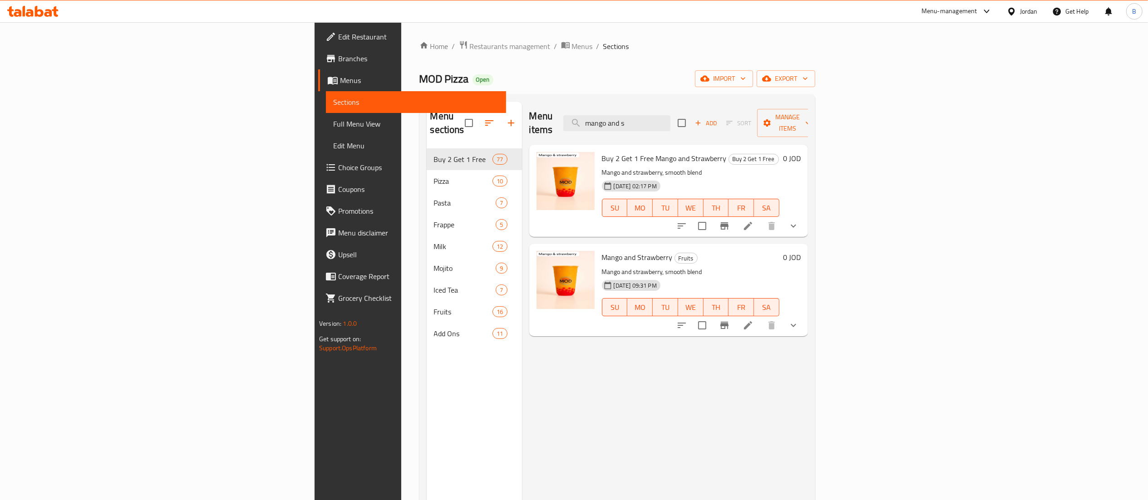
type input "mango and s"
